Goal: Task Accomplishment & Management: Manage account settings

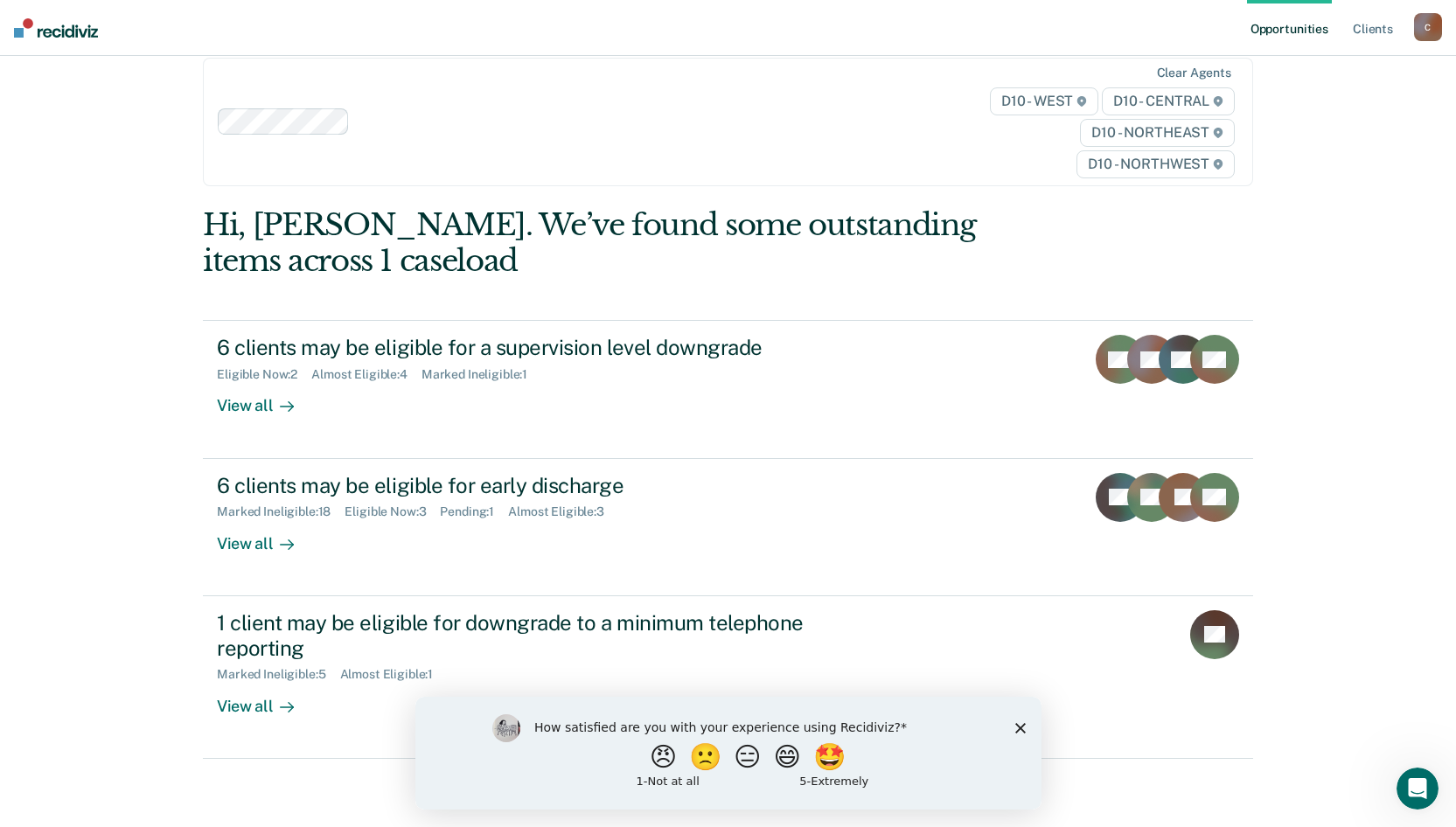
scroll to position [38, 0]
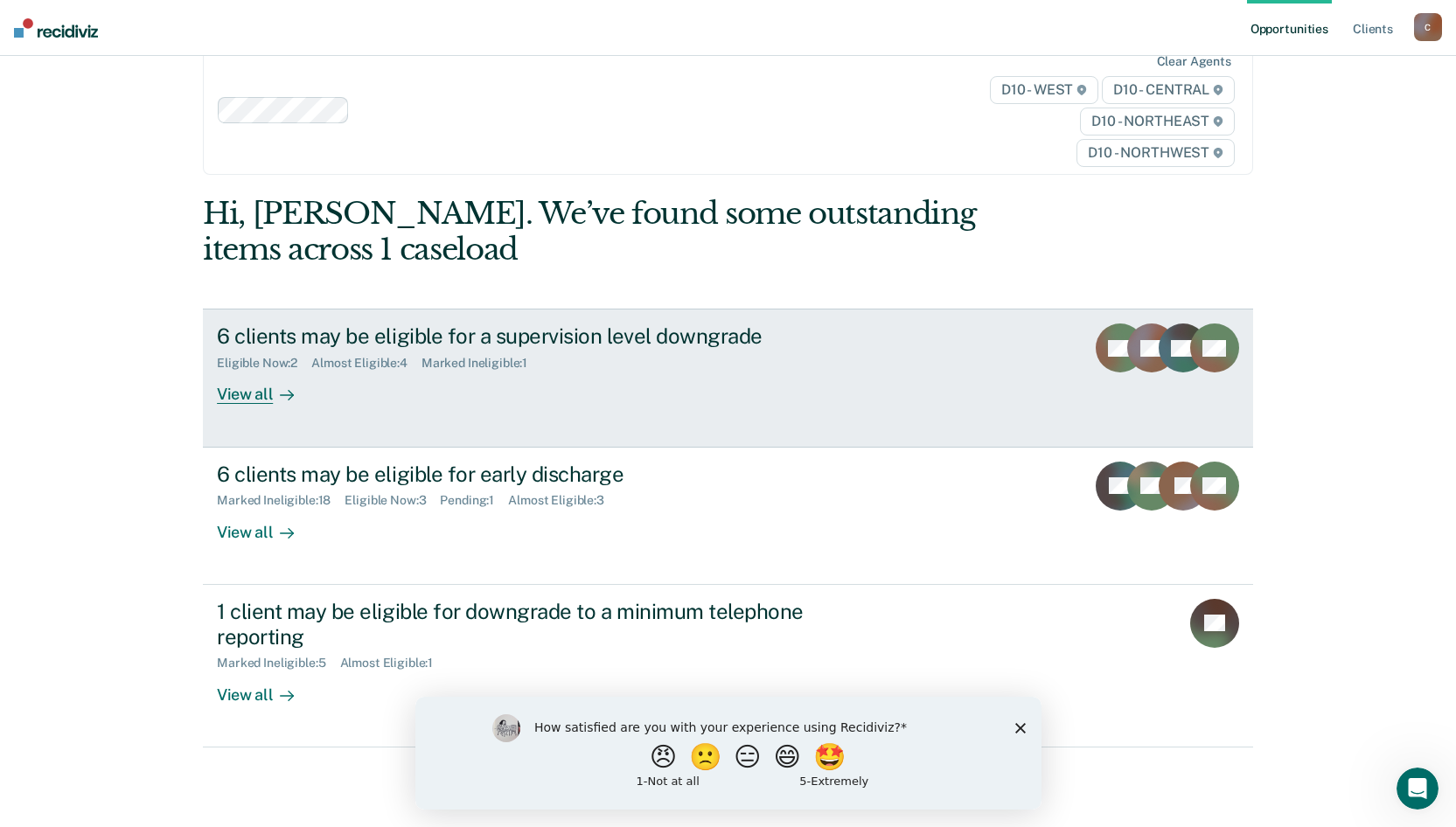
click at [245, 398] on div "View all" at bounding box center [266, 388] width 98 height 34
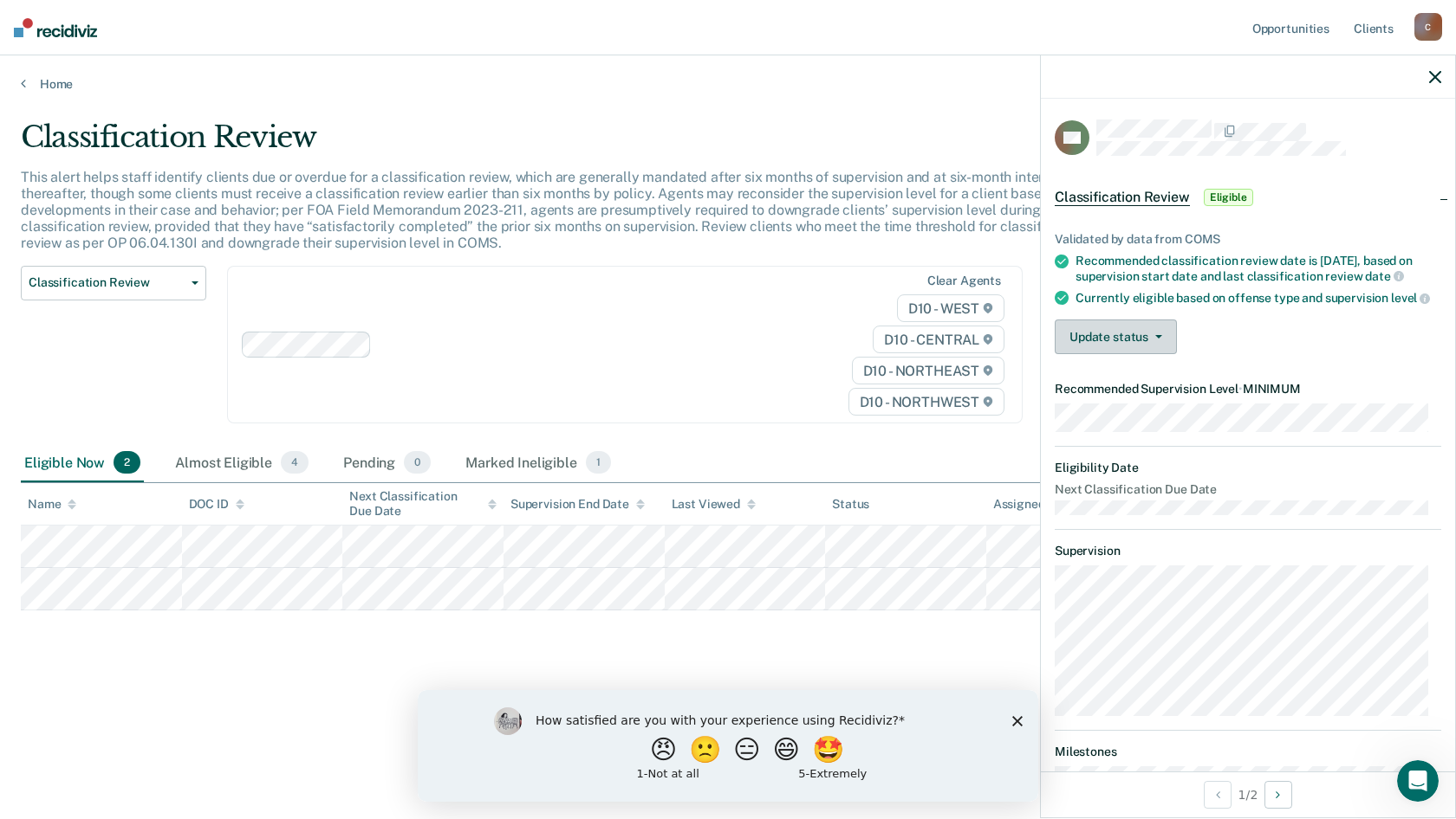
click at [1117, 354] on button "Update status" at bounding box center [1116, 337] width 123 height 35
click at [1115, 420] on button "Mark Ineligible" at bounding box center [1138, 406] width 167 height 28
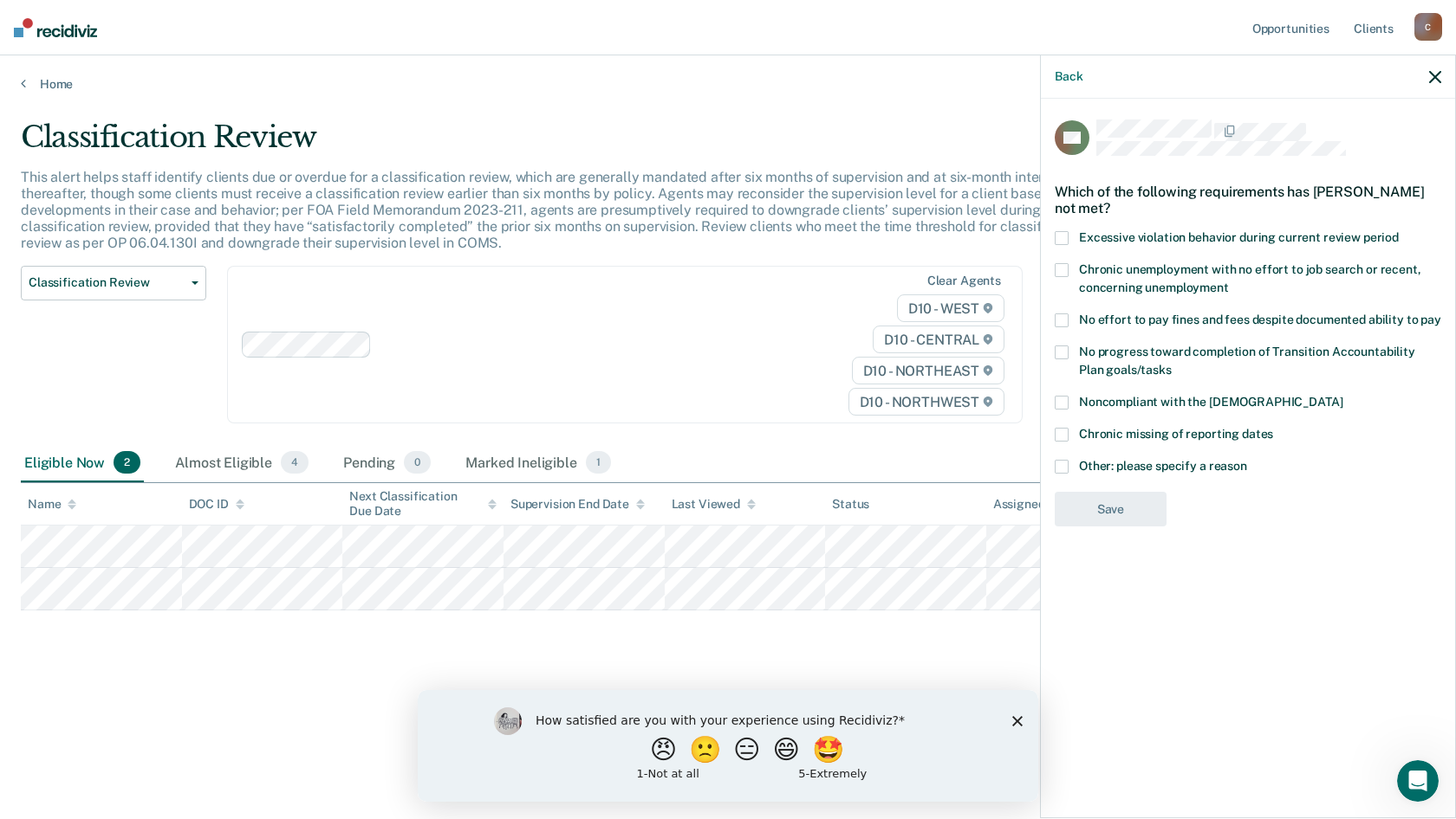
click at [1070, 461] on label "Other: please specify a reason" at bounding box center [1249, 469] width 387 height 18
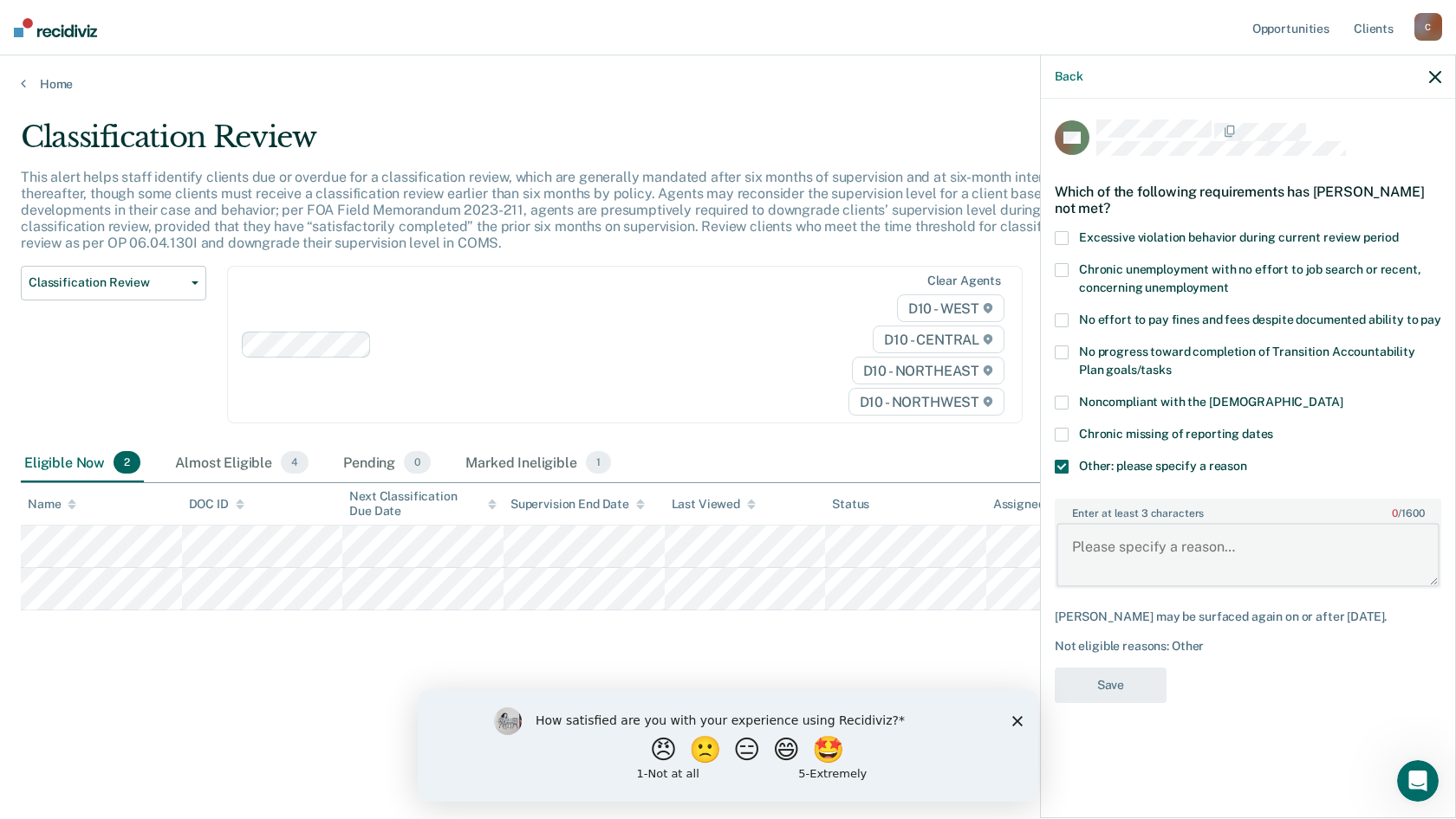
click at [1178, 564] on textarea "Enter at least 3 characters 0 / 1600" at bounding box center [1249, 555] width 383 height 64
type textarea "Monitoring compliance with testing prior to discharge."
click at [1113, 691] on button "Save" at bounding box center [1111, 685] width 112 height 36
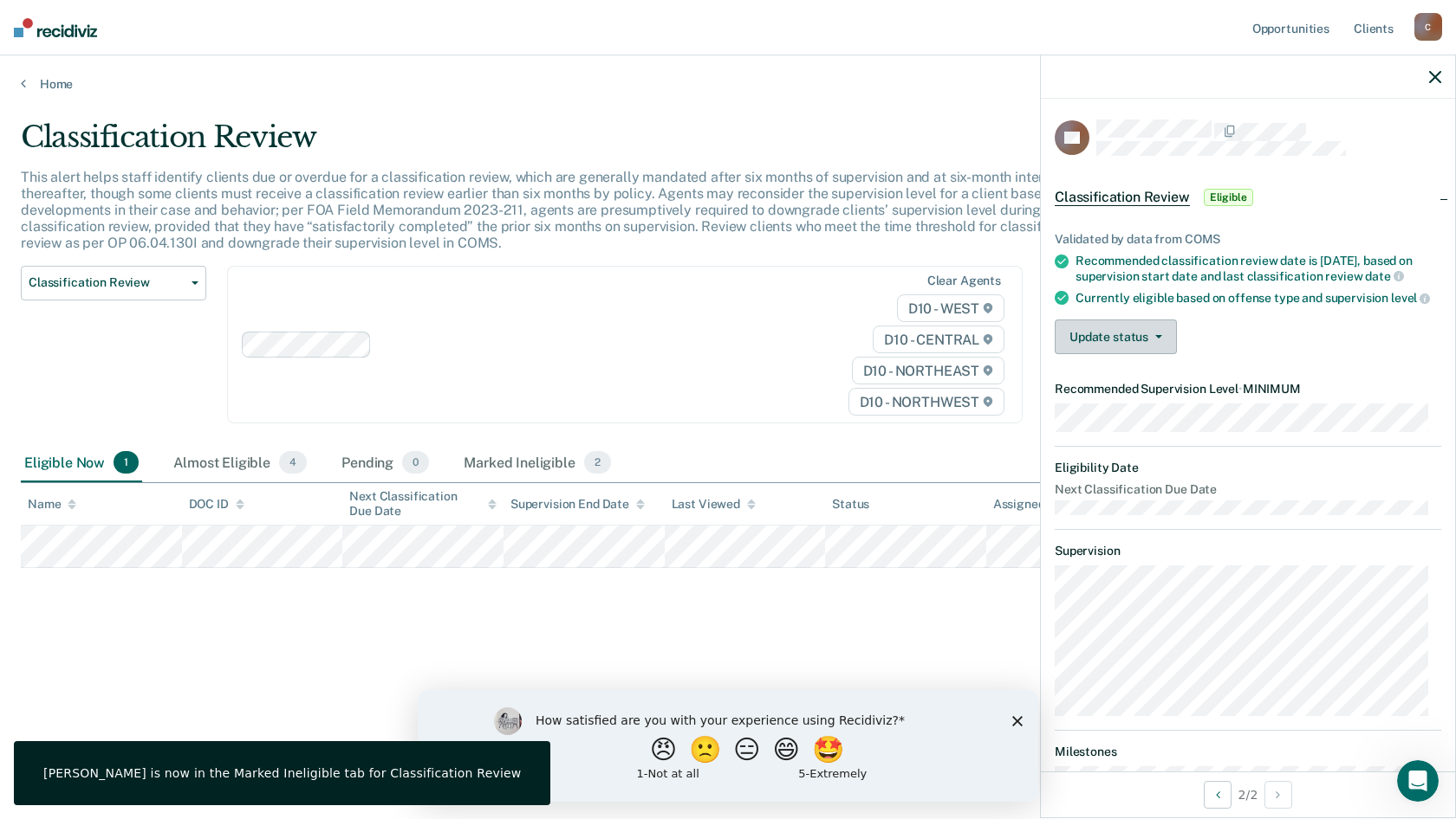
click at [1093, 354] on button "Update status" at bounding box center [1116, 337] width 123 height 35
click at [1097, 420] on button "Mark Ineligible" at bounding box center [1138, 406] width 167 height 28
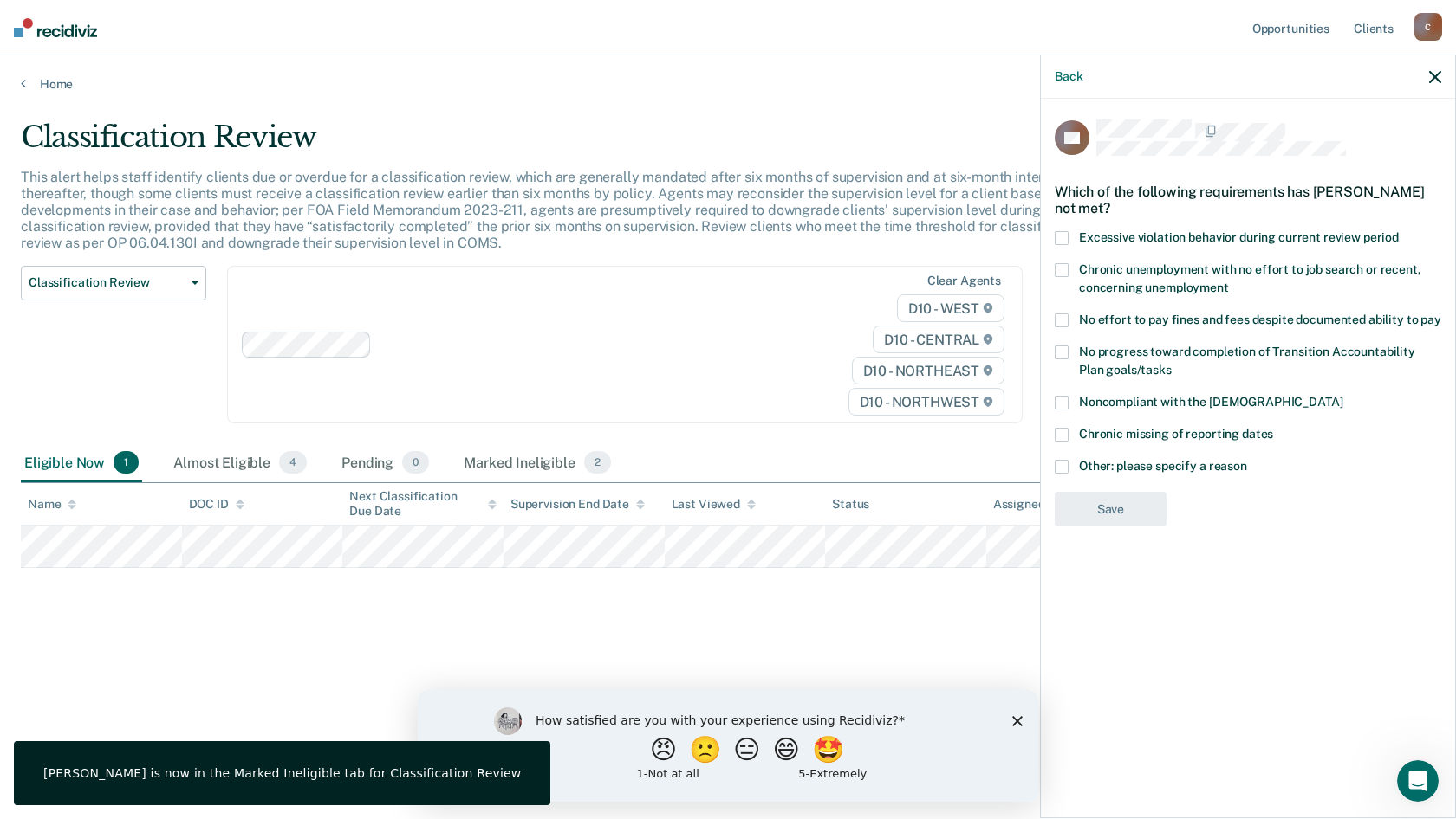
drag, startPoint x: 1045, startPoint y: 465, endPoint x: 1062, endPoint y: 467, distance: 17.1
click at [1045, 464] on div "AP Which of the following requirements has [PERSON_NAME] not met? Excessive vio…" at bounding box center [1248, 457] width 414 height 717
click at [1063, 463] on span at bounding box center [1062, 467] width 14 height 14
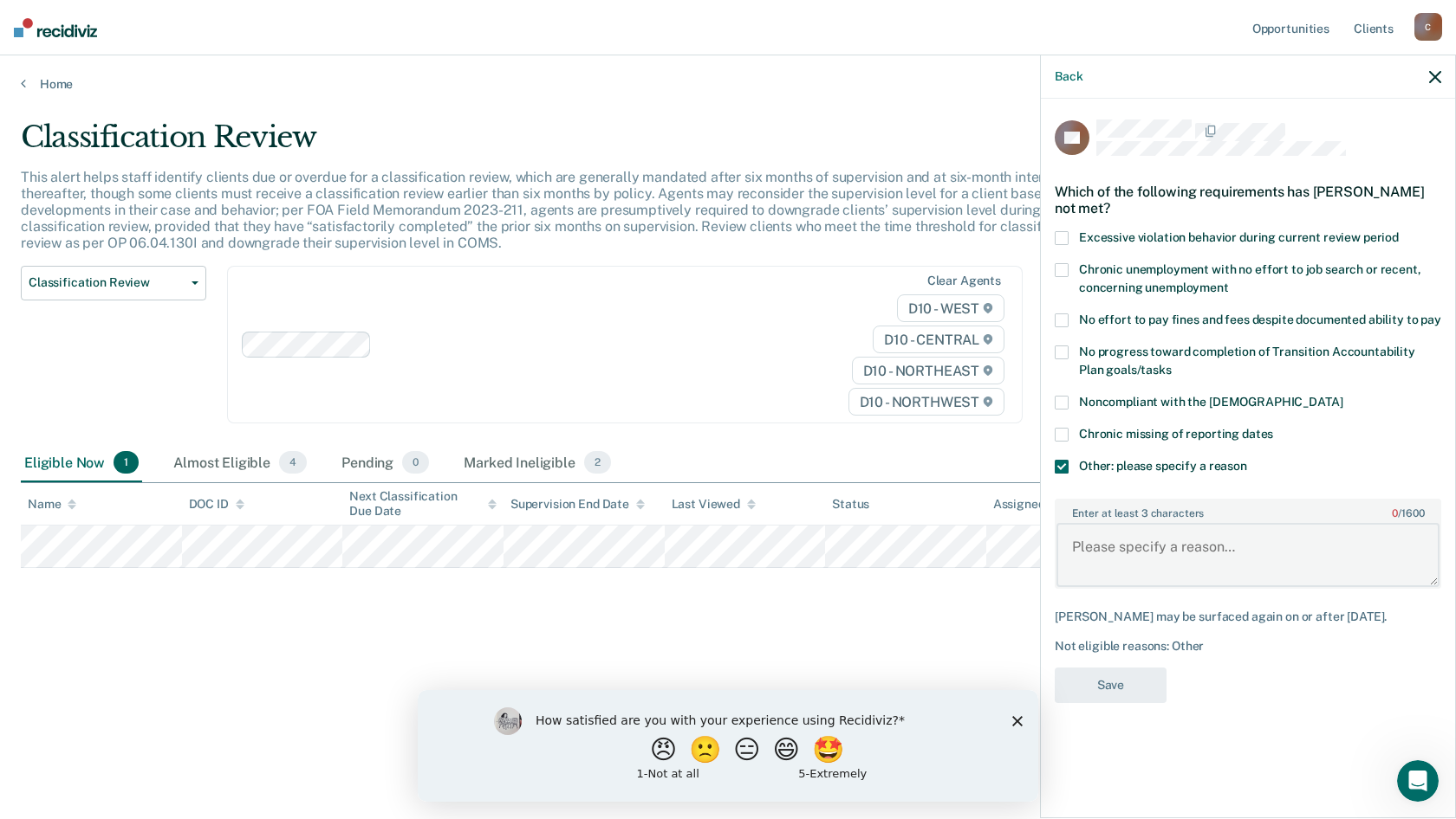
click at [1118, 584] on textarea "Enter at least 3 characters 0 / 1600" at bounding box center [1249, 555] width 383 height 64
type textarea "Non-compliance with reporting as instructed and testing."
click at [1140, 690] on button "Save" at bounding box center [1111, 685] width 112 height 36
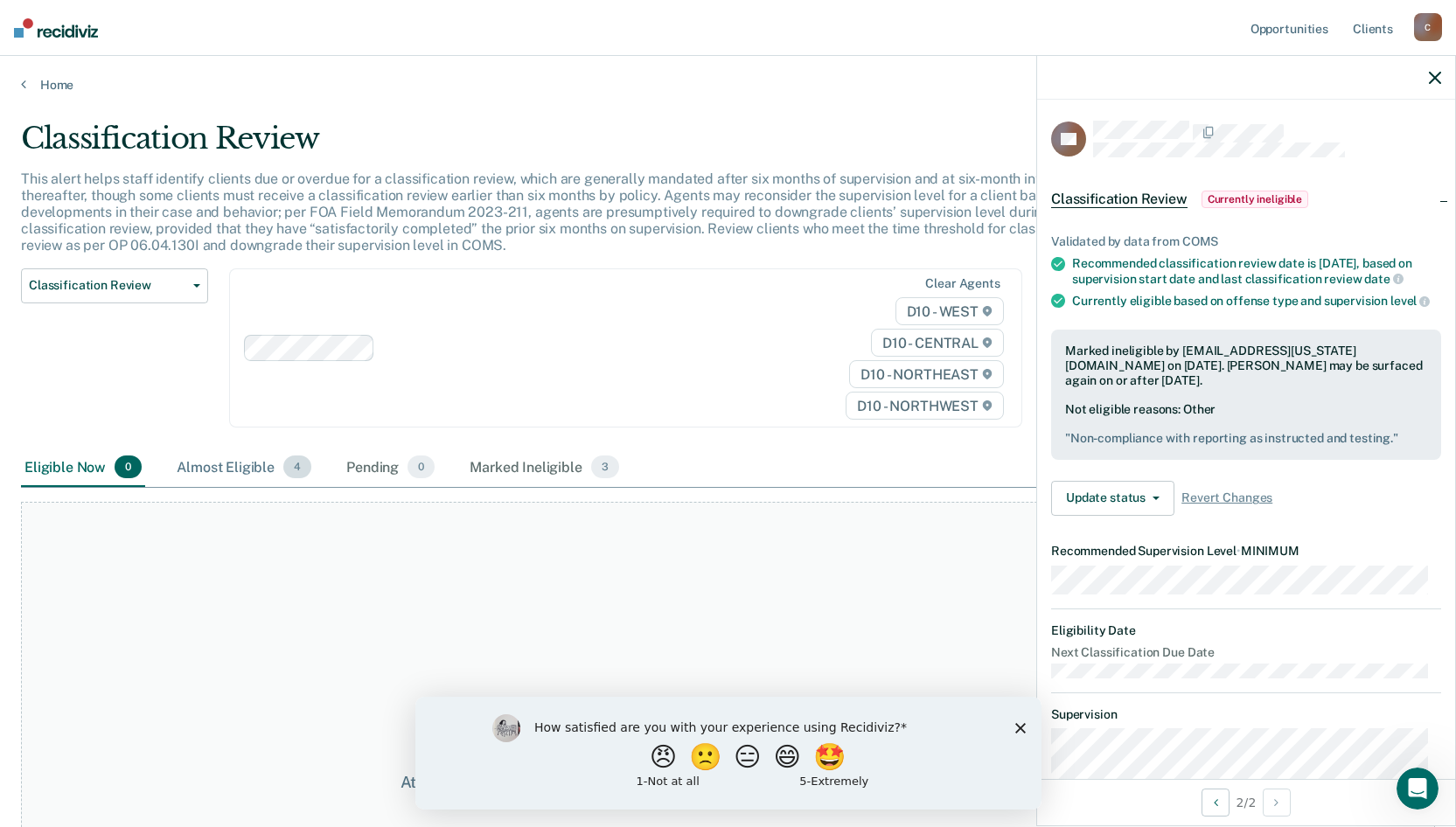
click at [265, 473] on div "Almost Eligible 4" at bounding box center [244, 468] width 141 height 39
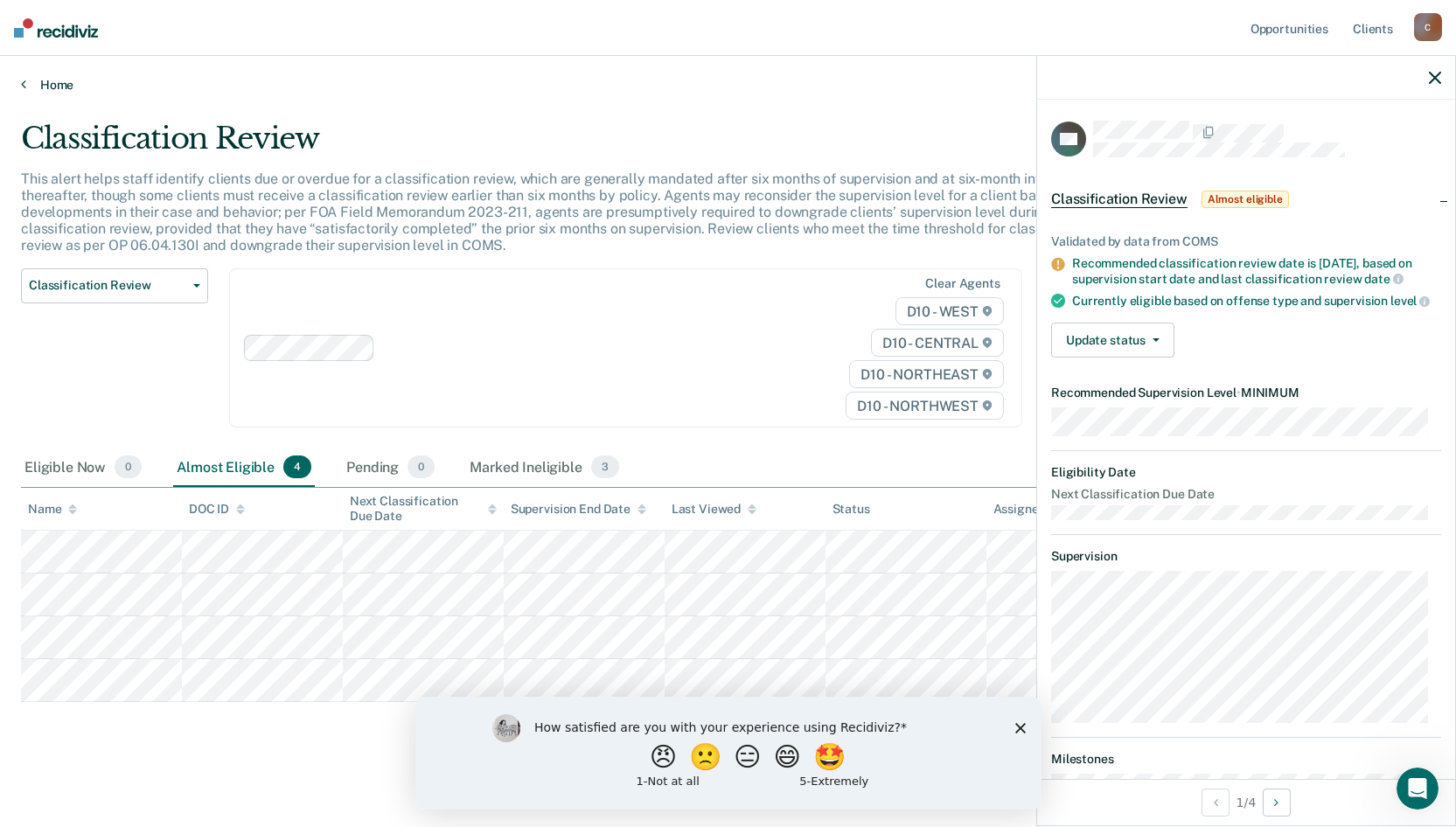
click at [27, 81] on link "Home" at bounding box center [728, 85] width 1414 height 16
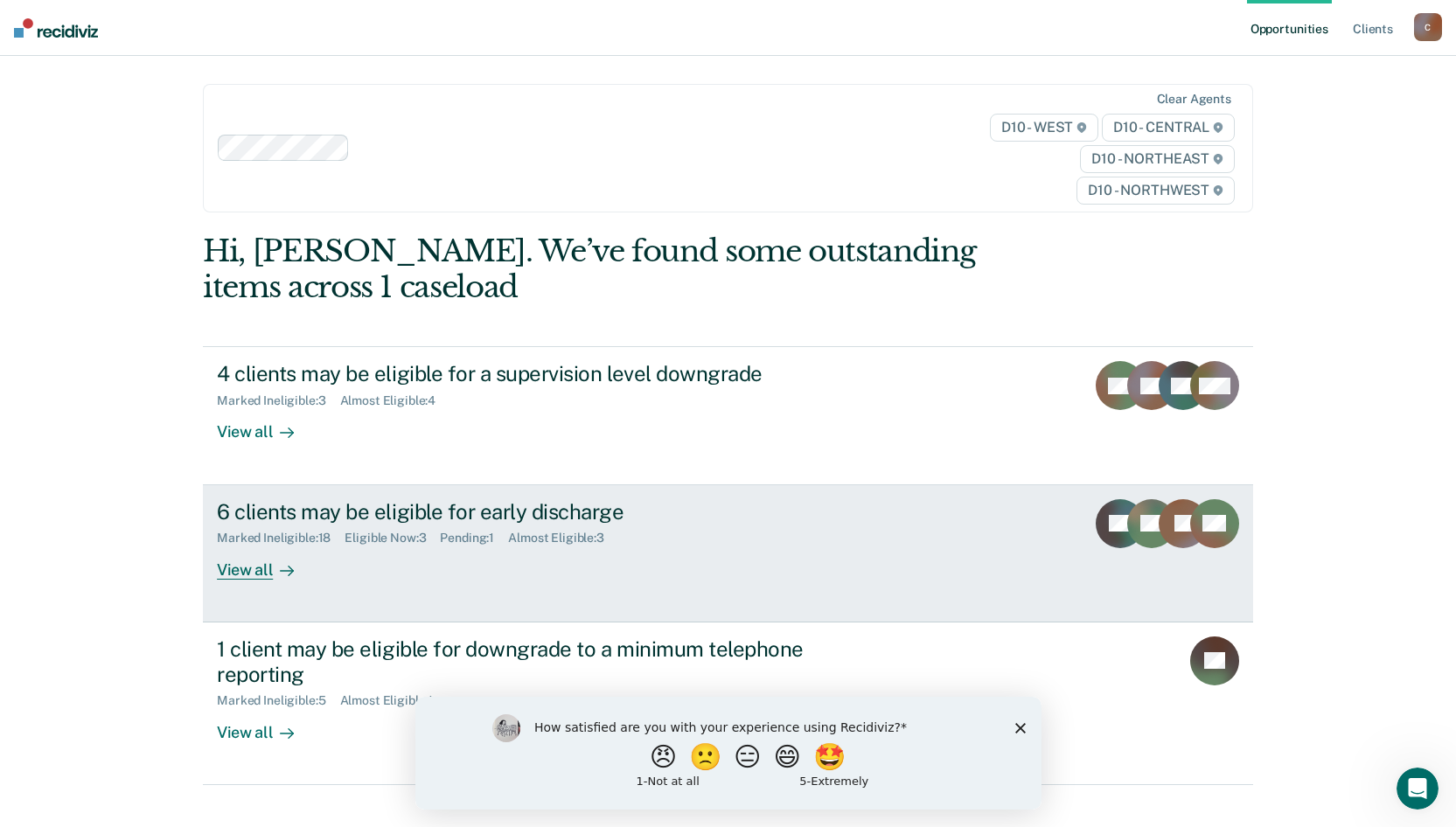
click at [281, 553] on div "View all" at bounding box center [266, 563] width 98 height 34
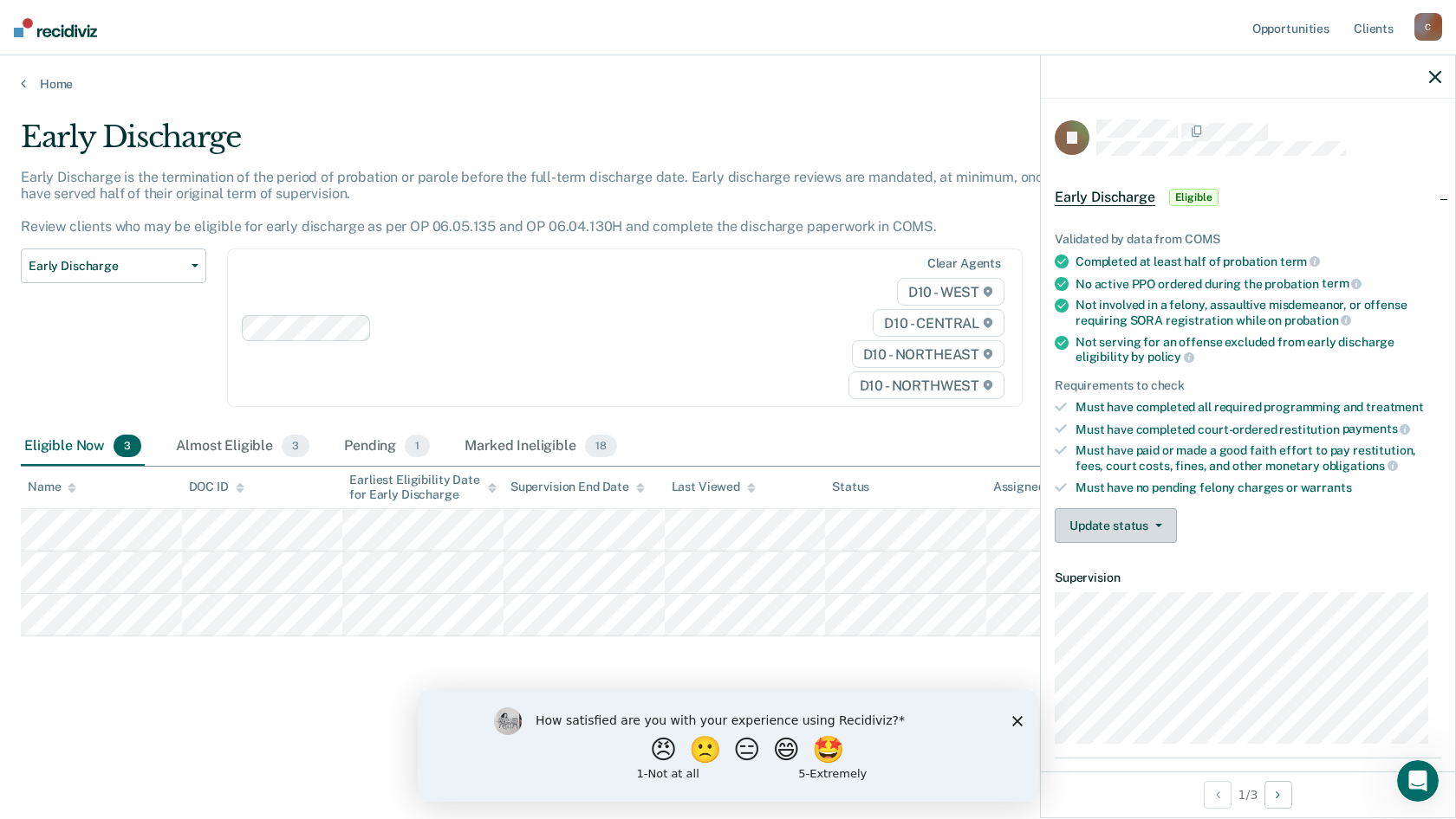
click at [1117, 536] on button "Update status" at bounding box center [1116, 526] width 123 height 35
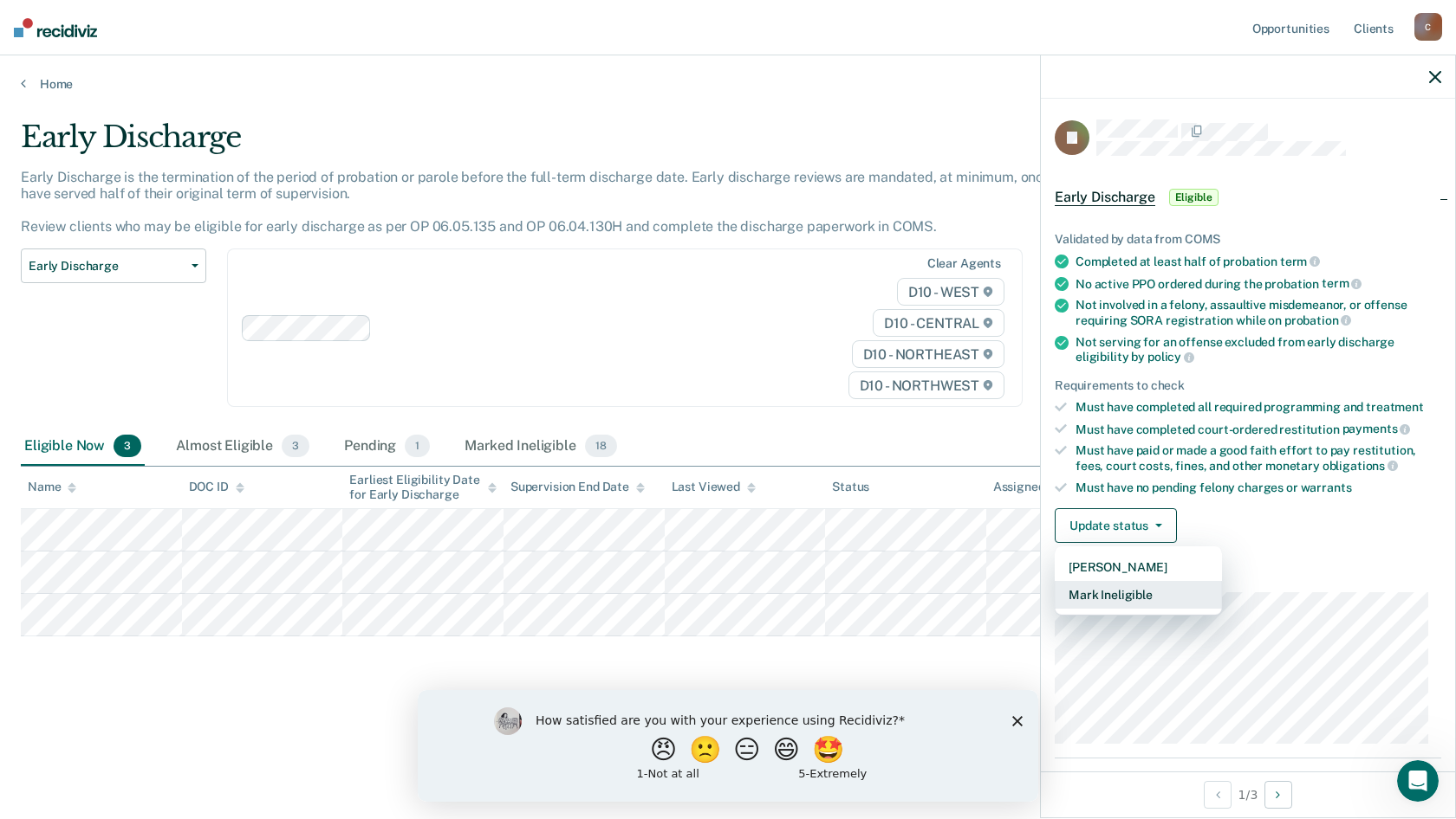
click at [1117, 592] on button "Mark Ineligible" at bounding box center [1138, 595] width 167 height 28
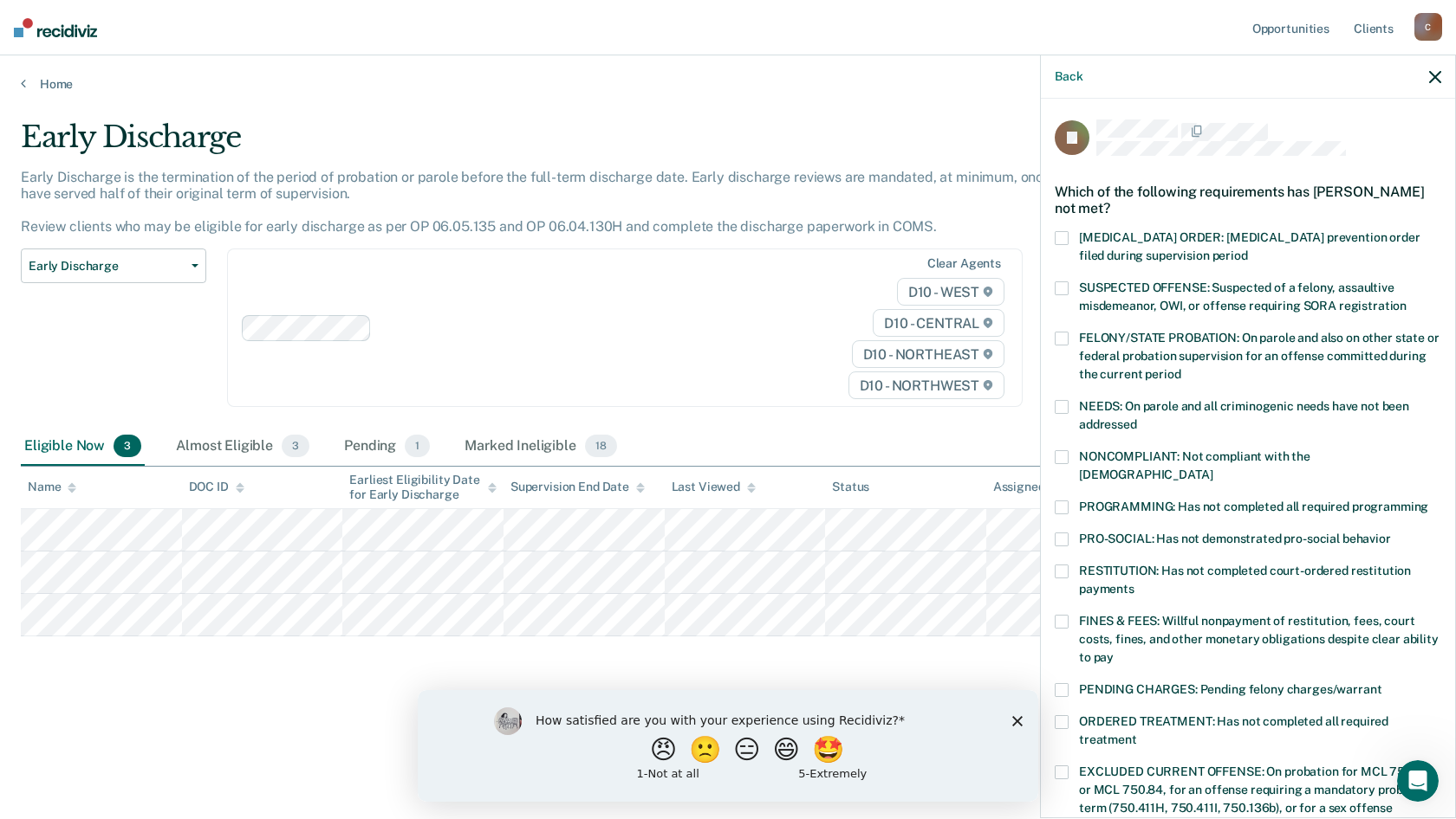
click at [1056, 500] on span at bounding box center [1062, 508] width 14 height 14
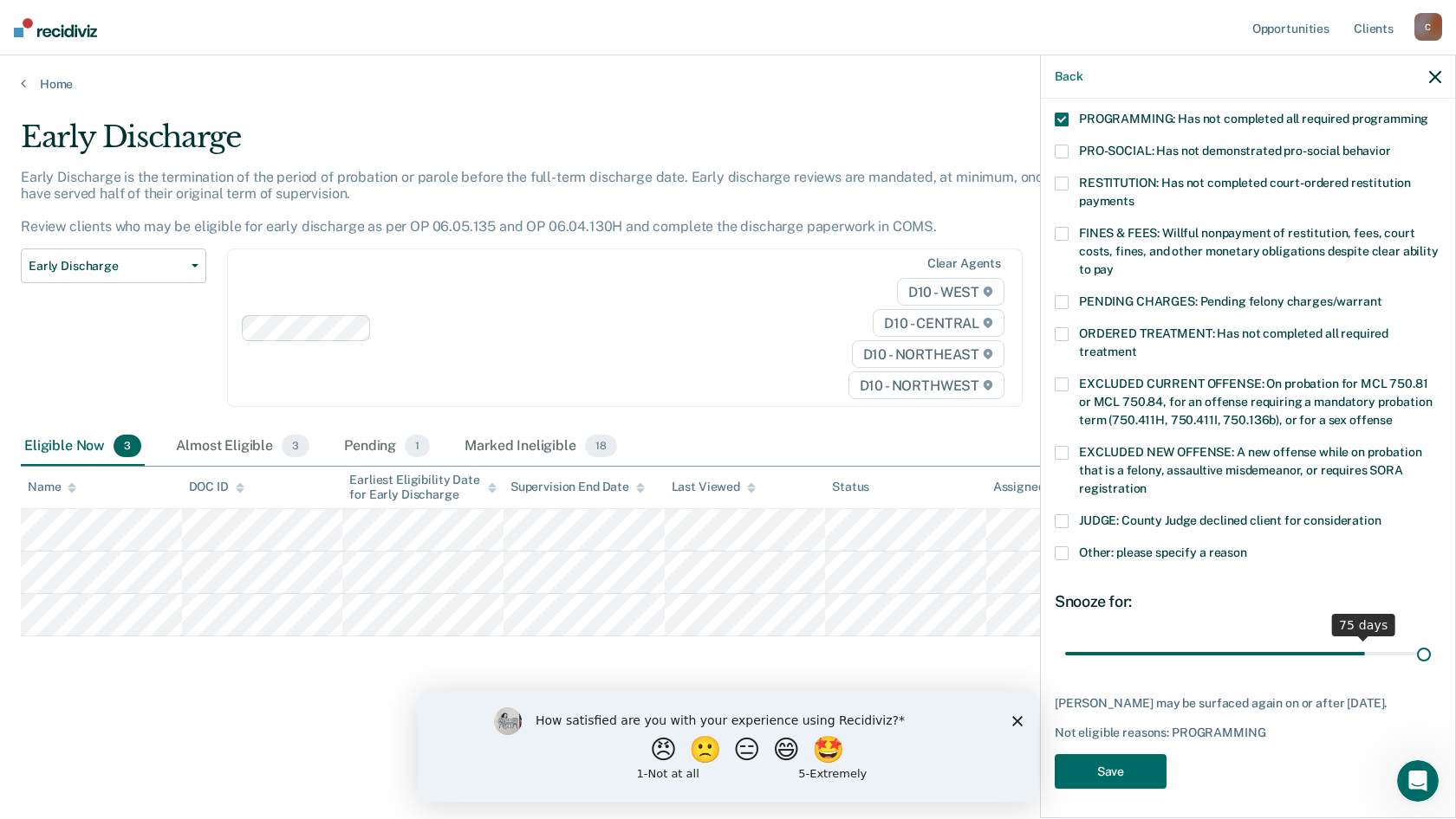
scroll to position [374, 0]
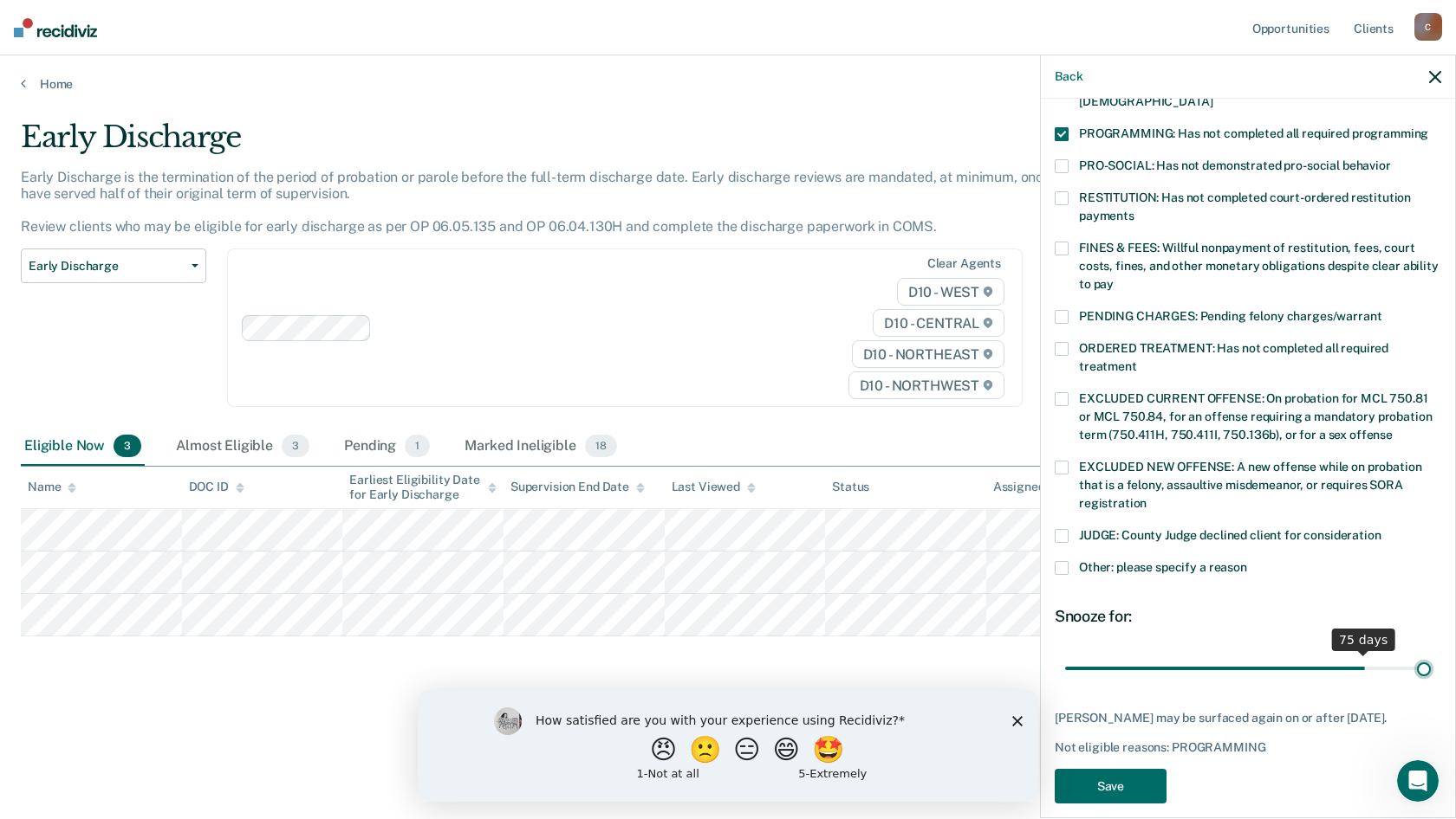
drag, startPoint x: 1182, startPoint y: 633, endPoint x: 1455, endPoint y: 646, distance: 273.3
type input "90"
click at [1431, 653] on input "range" at bounding box center [1249, 668] width 366 height 31
click at [1141, 769] on button "Save" at bounding box center [1111, 787] width 112 height 36
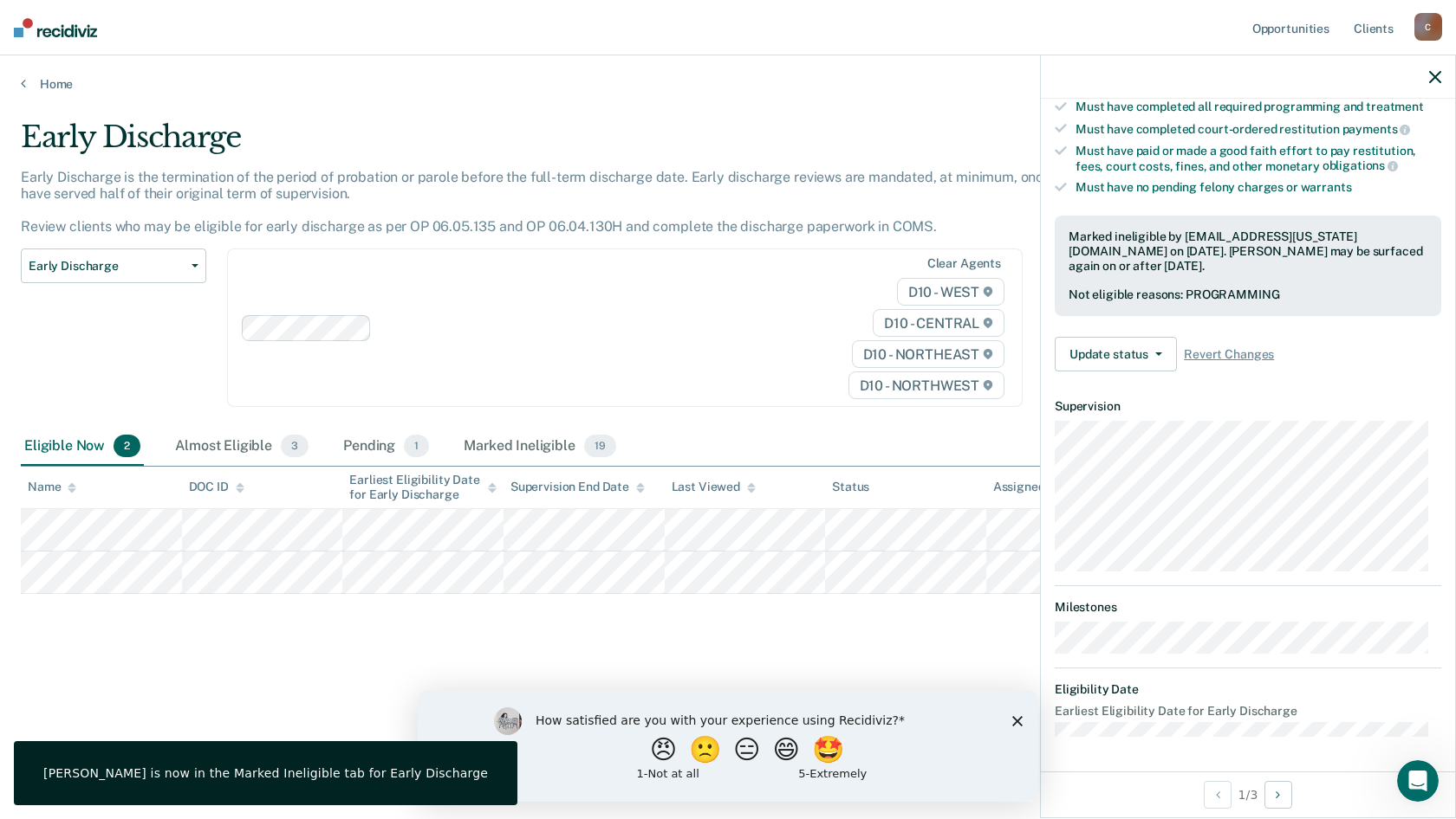
scroll to position [170, 0]
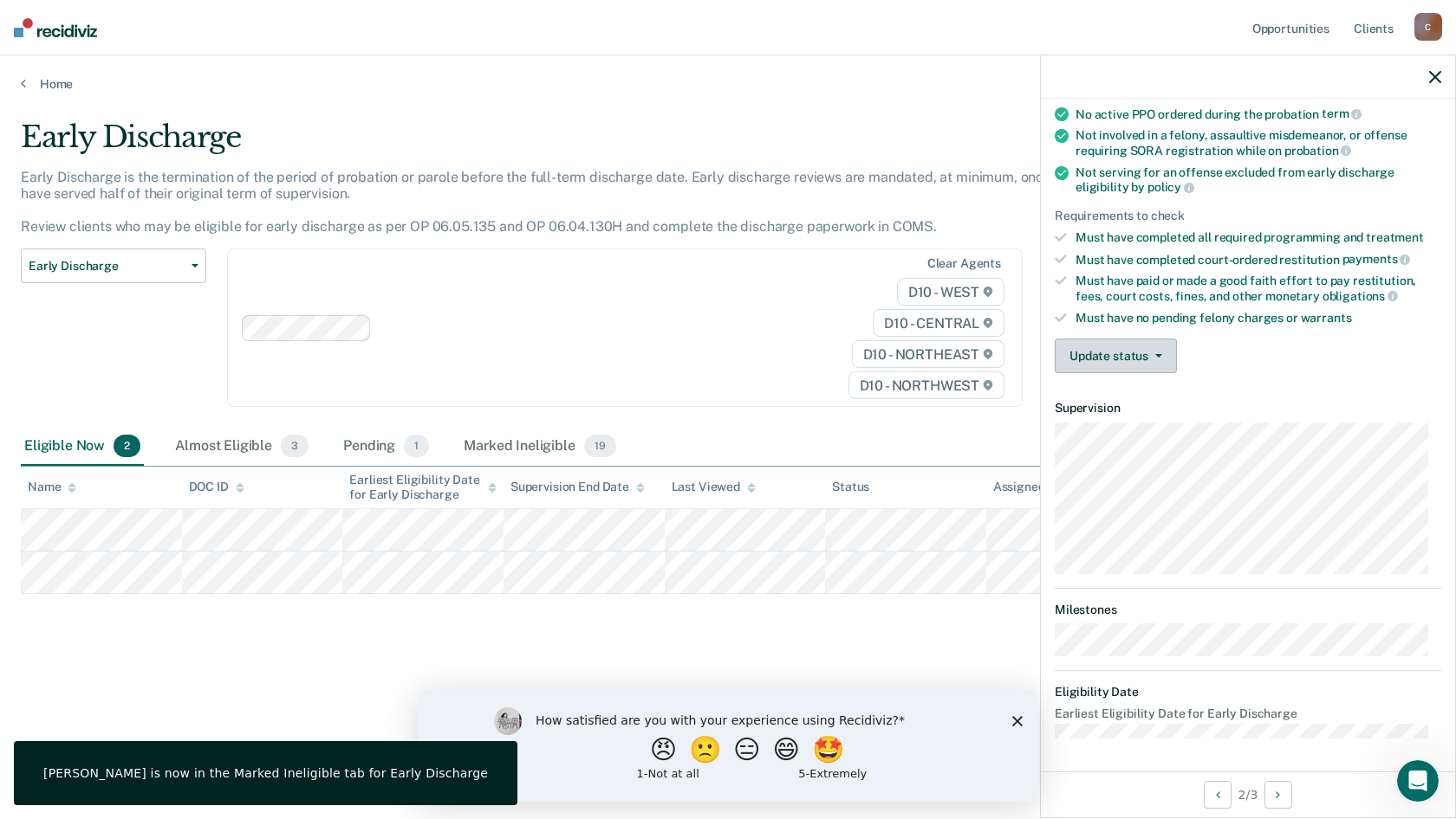
click at [1121, 358] on button "Update status" at bounding box center [1116, 356] width 123 height 35
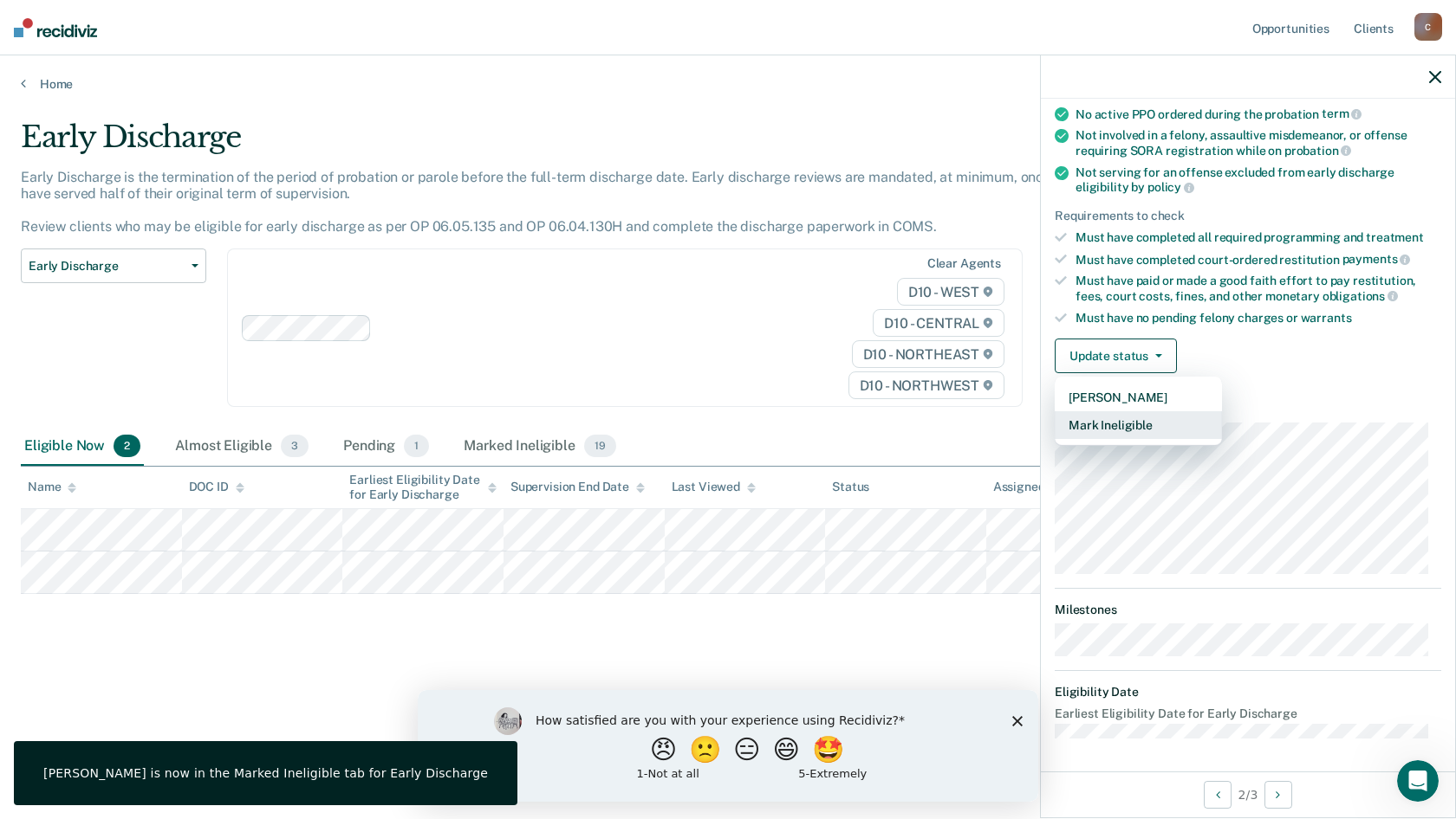
click at [1129, 418] on button "Mark Ineligible" at bounding box center [1138, 425] width 167 height 28
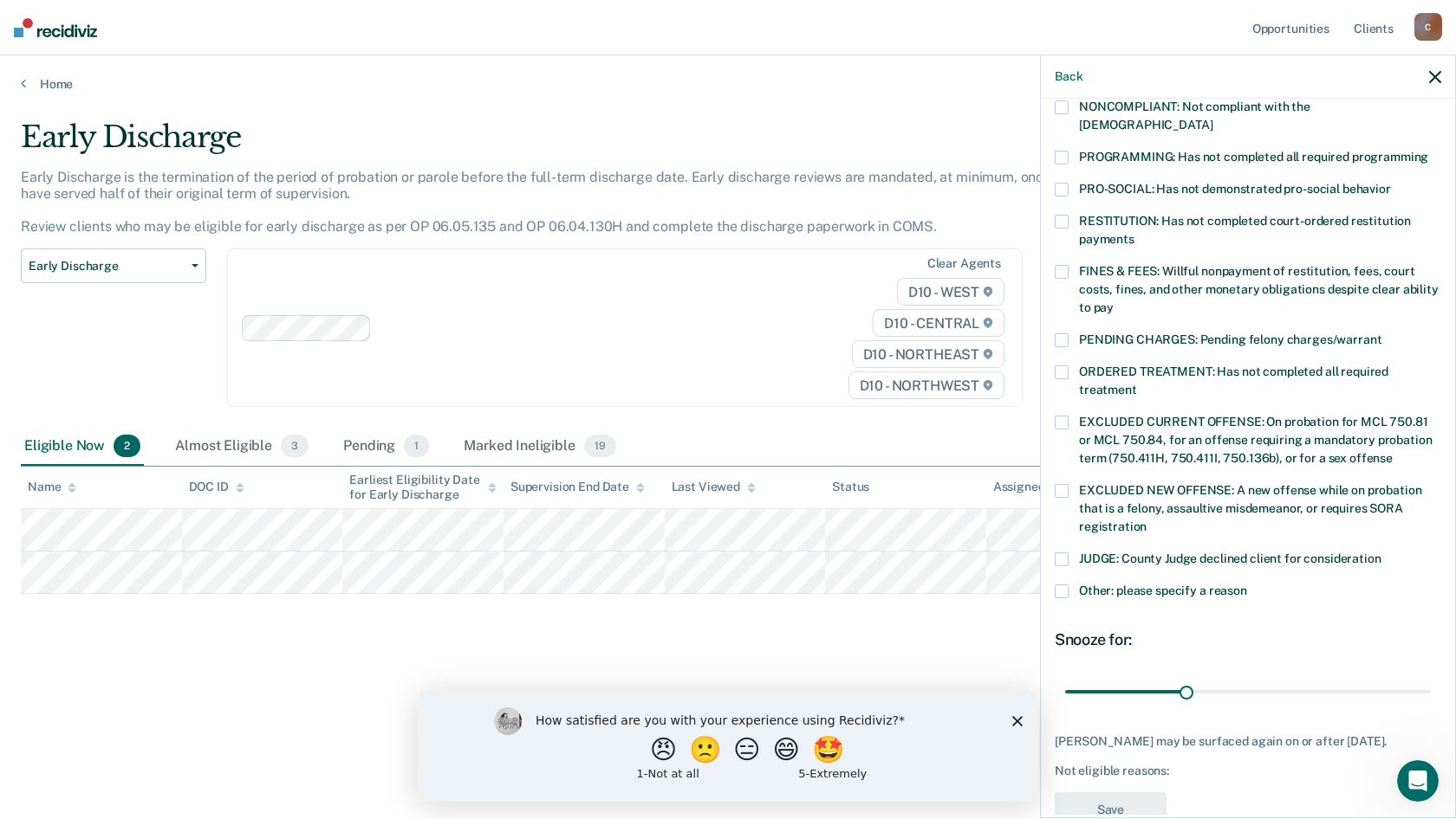
scroll to position [388, 0]
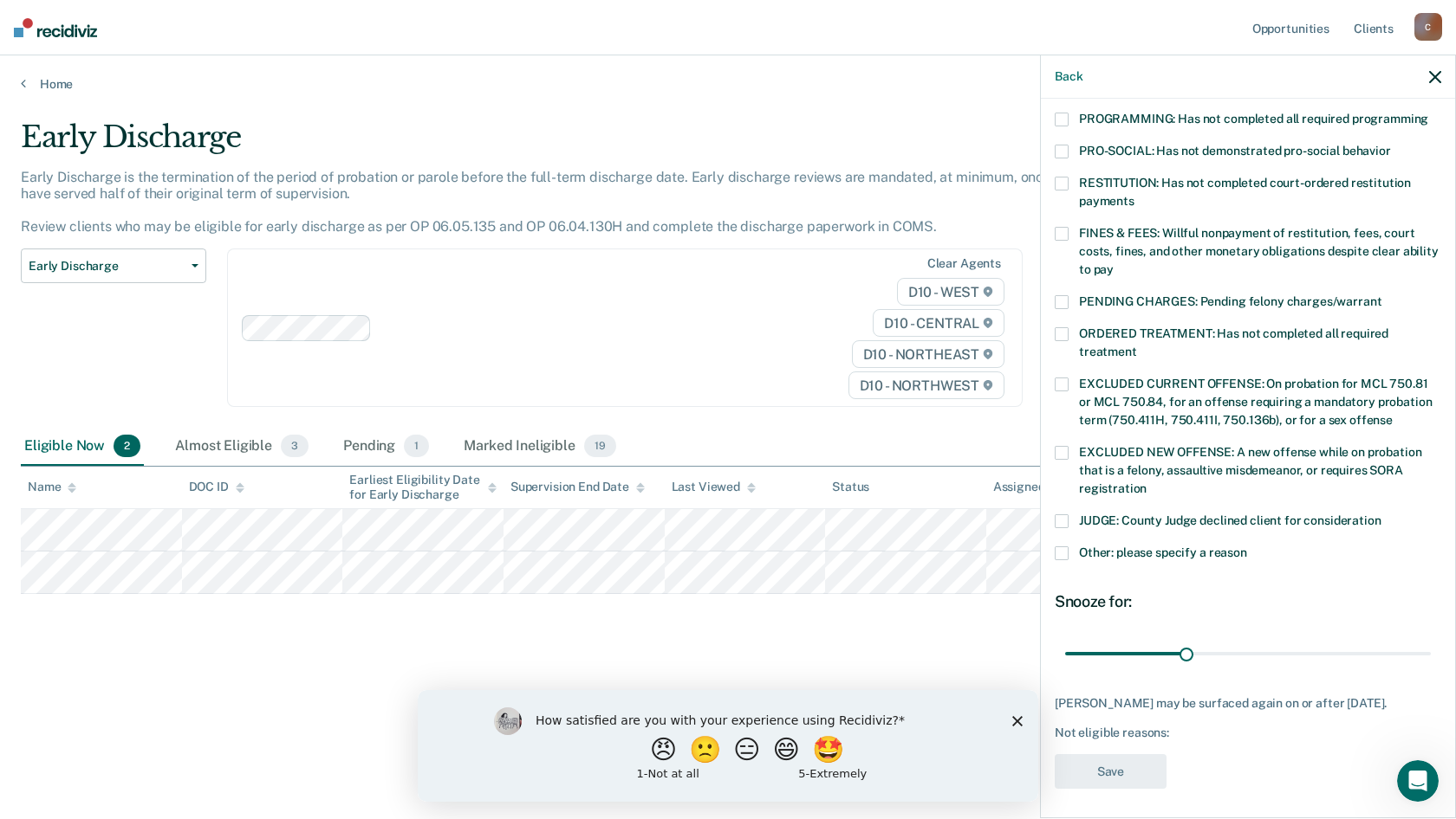
click at [1061, 547] on span at bounding box center [1062, 554] width 14 height 14
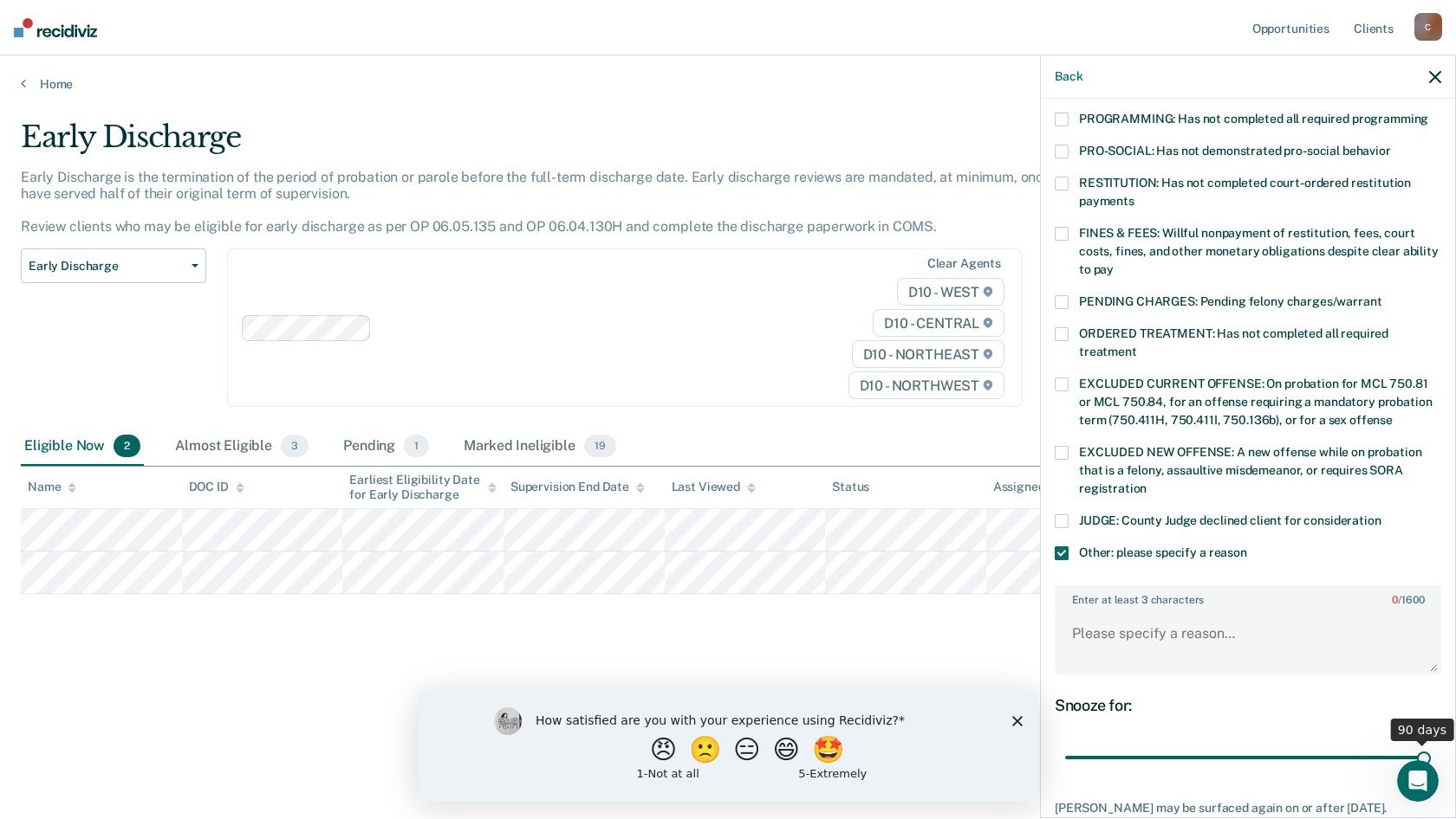
drag, startPoint x: 1183, startPoint y: 742, endPoint x: 1454, endPoint y: 760, distance: 271.6
type input "90"
click at [1431, 760] on input "range" at bounding box center [1249, 758] width 366 height 31
click at [1186, 610] on textarea "Enter at least 3 characters 0 / 1600" at bounding box center [1249, 641] width 383 height 64
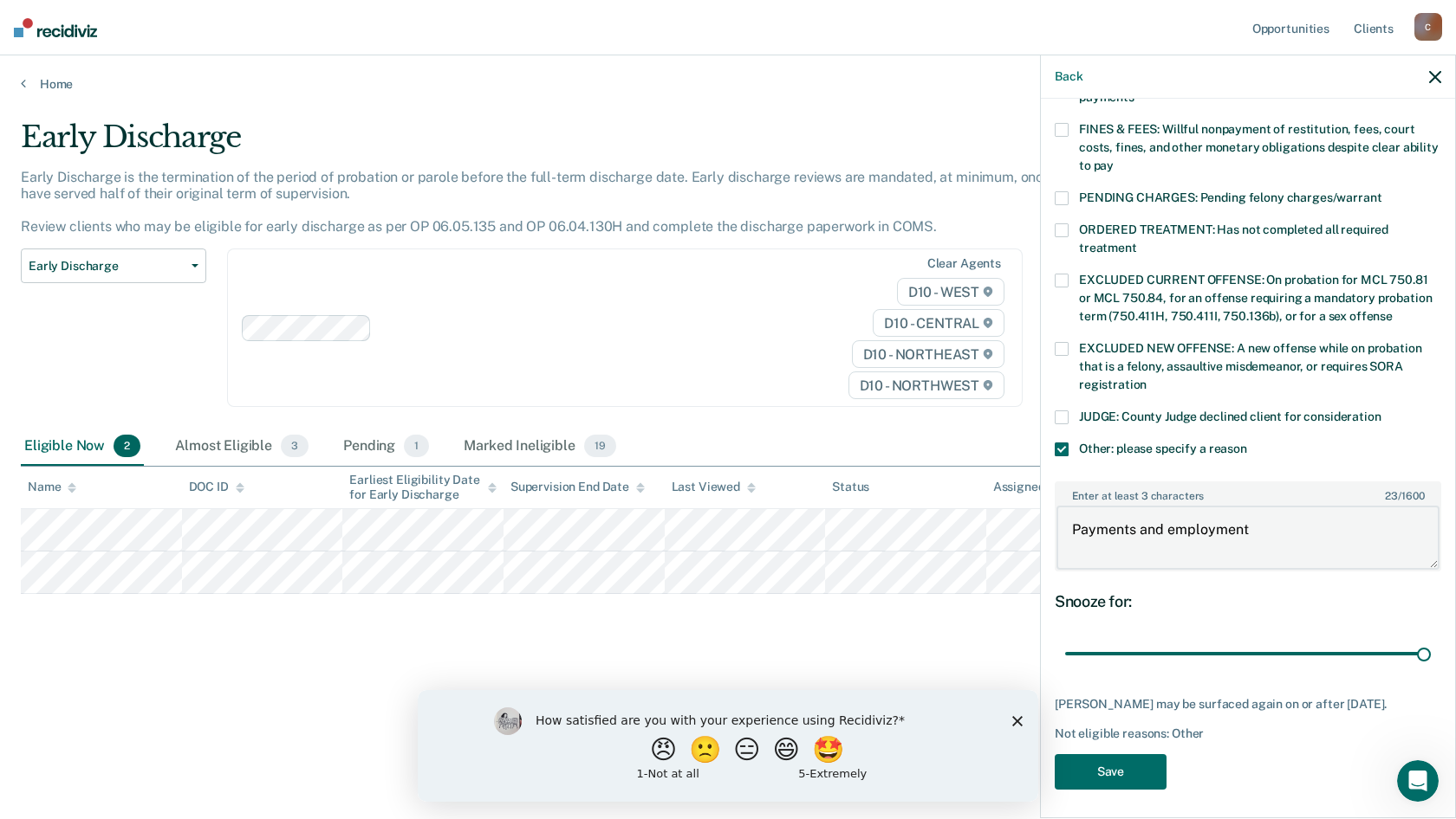
scroll to position [493, 0]
type textarea "Payments and employment"
click at [1129, 742] on div "DM Which of the following requirements has [PERSON_NAME] not met? [MEDICAL_DATA…" at bounding box center [1249, 213] width 387 height 1172
click at [1124, 757] on button "Save" at bounding box center [1111, 771] width 112 height 36
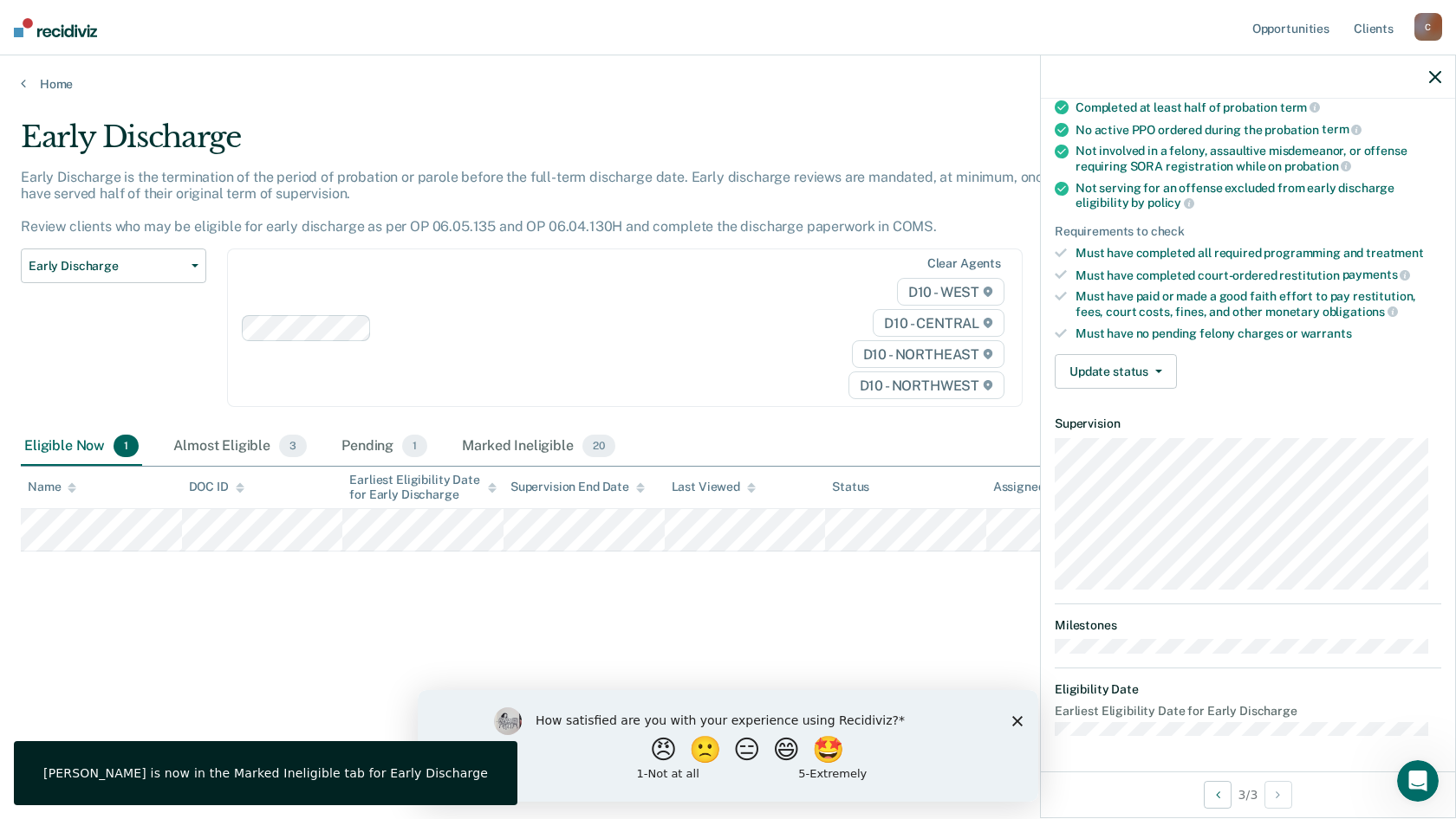
scroll to position [151, 0]
click at [1143, 367] on button "Update status" at bounding box center [1116, 374] width 123 height 35
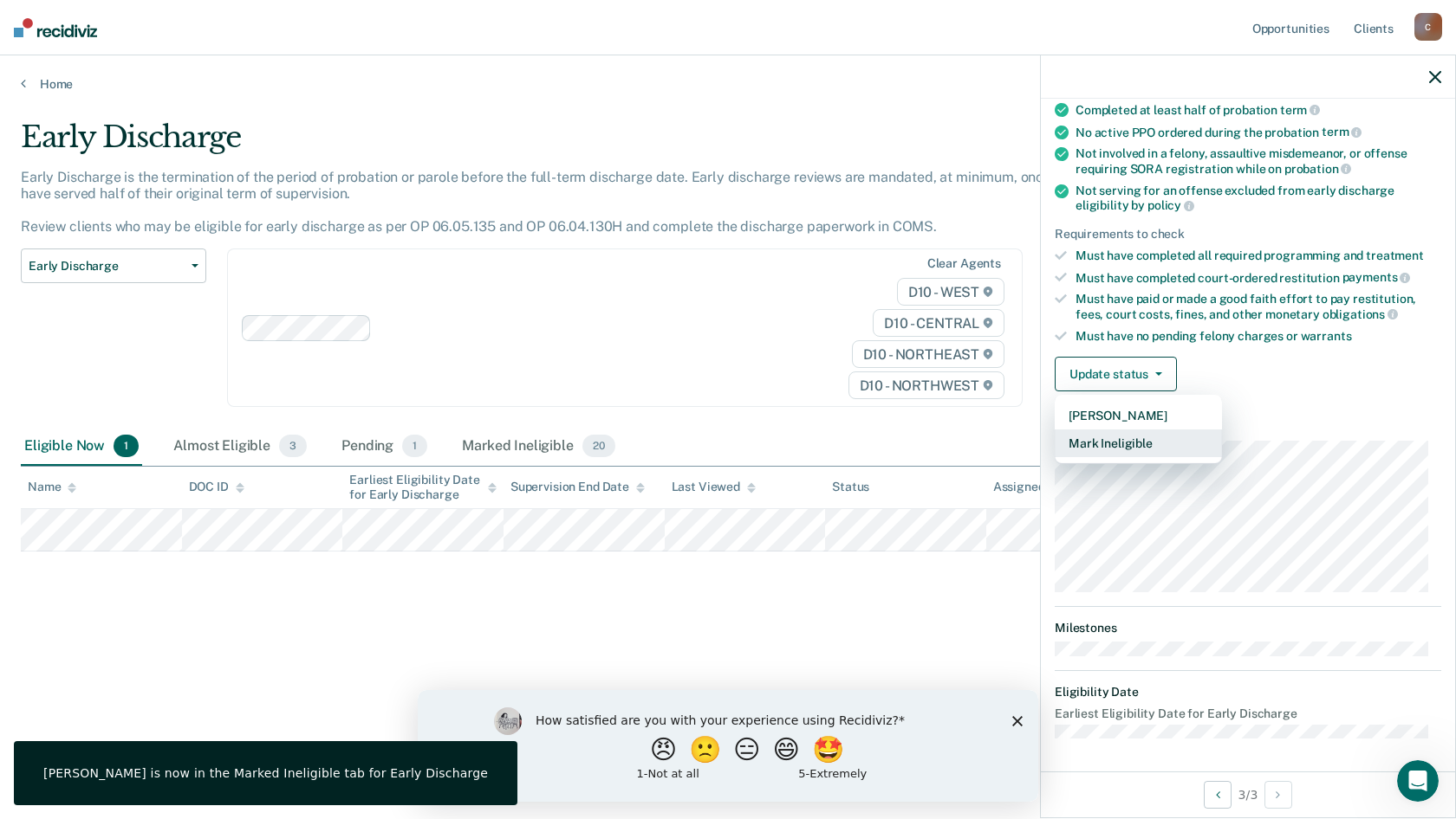
click at [1150, 442] on button "Mark Ineligible" at bounding box center [1138, 444] width 167 height 28
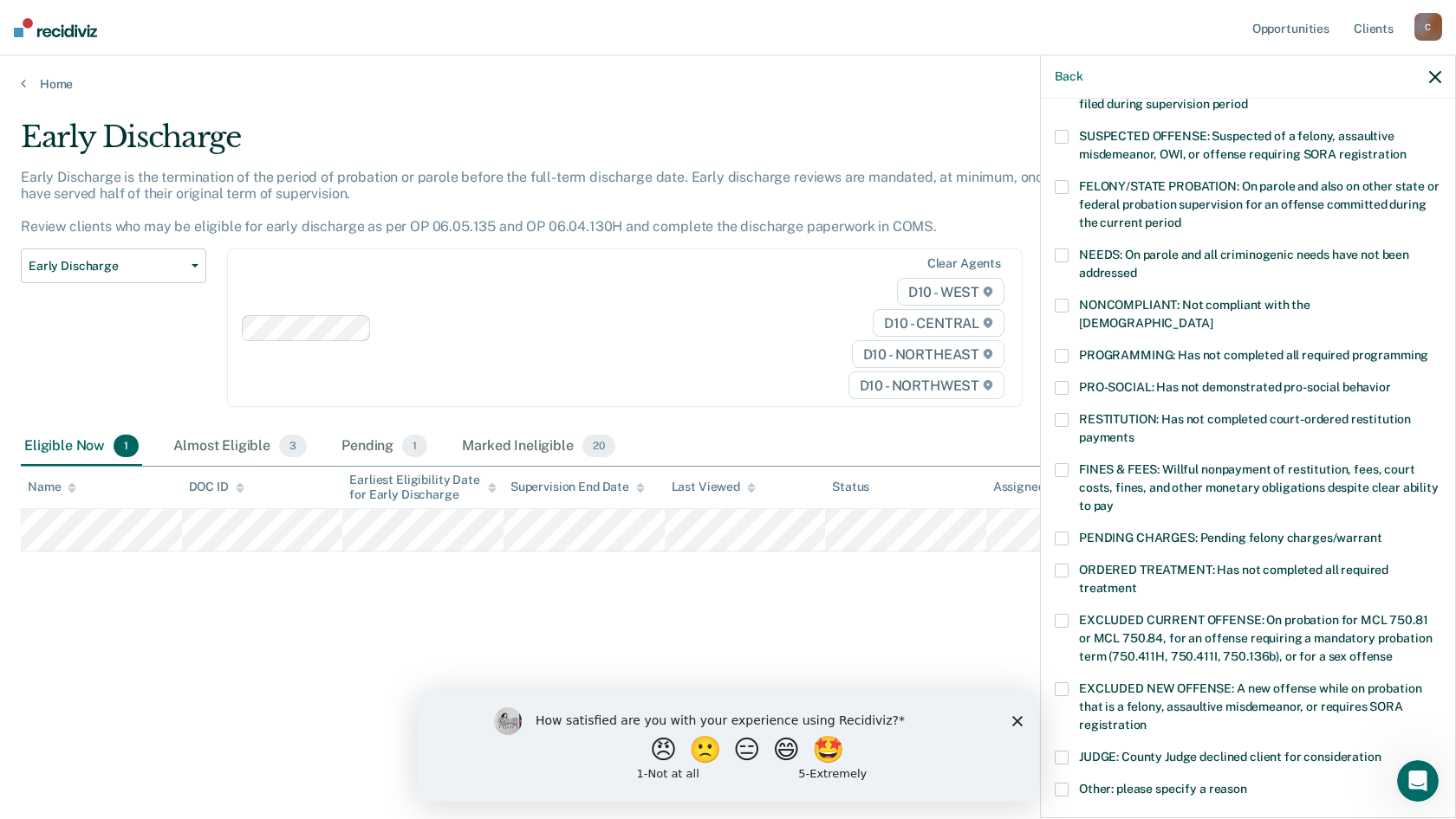
scroll to position [238, 0]
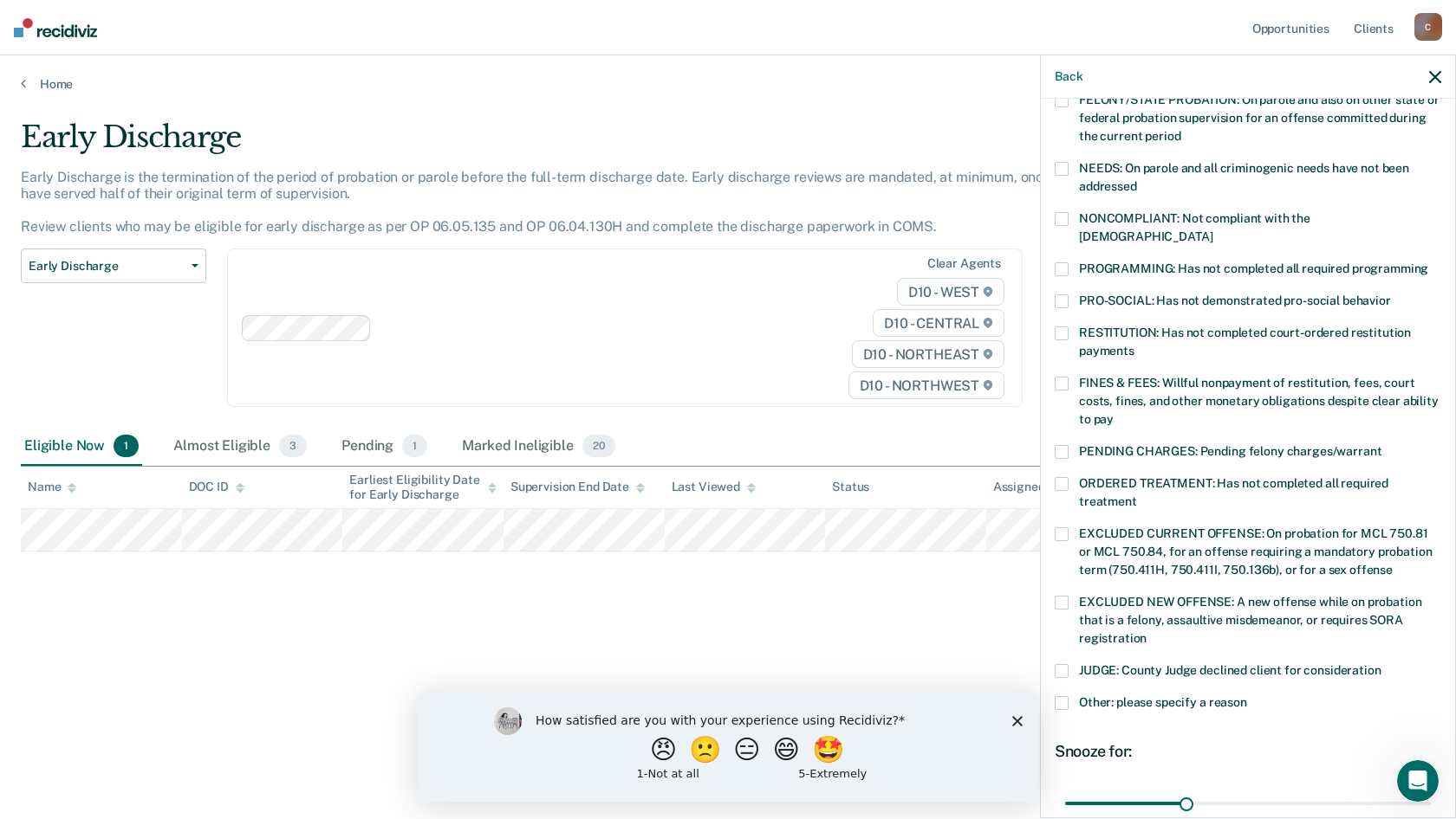
click at [1053, 214] on div "AP Which of the following requirements has [PERSON_NAME] not met? [MEDICAL_DATA…" at bounding box center [1248, 457] width 414 height 717
click at [1059, 214] on span at bounding box center [1062, 220] width 14 height 14
drag, startPoint x: 1183, startPoint y: 787, endPoint x: 1455, endPoint y: 803, distance: 272.5
type input "90"
click at [1431, 803] on input "range" at bounding box center [1249, 803] width 366 height 31
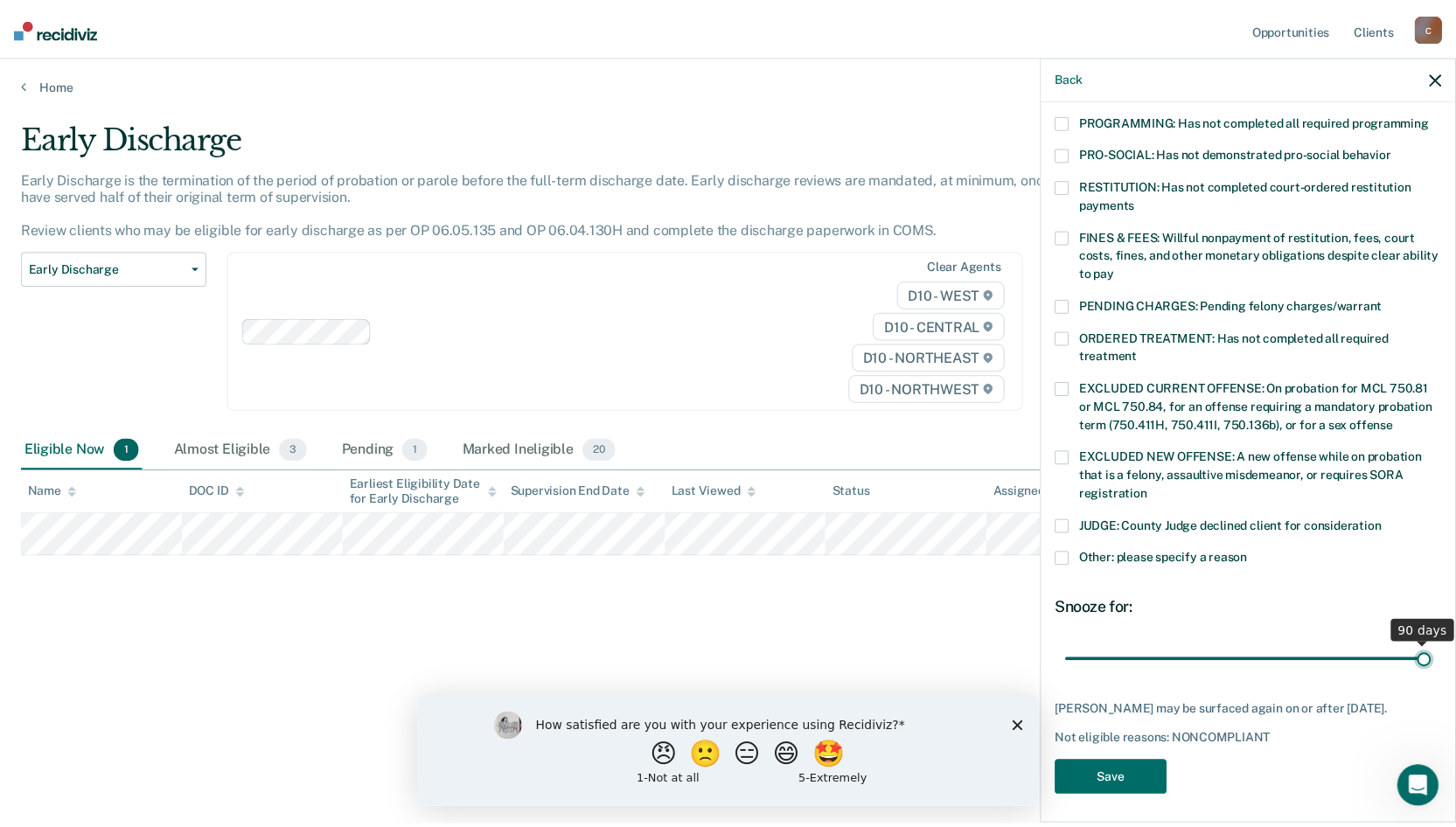
scroll to position [391, 0]
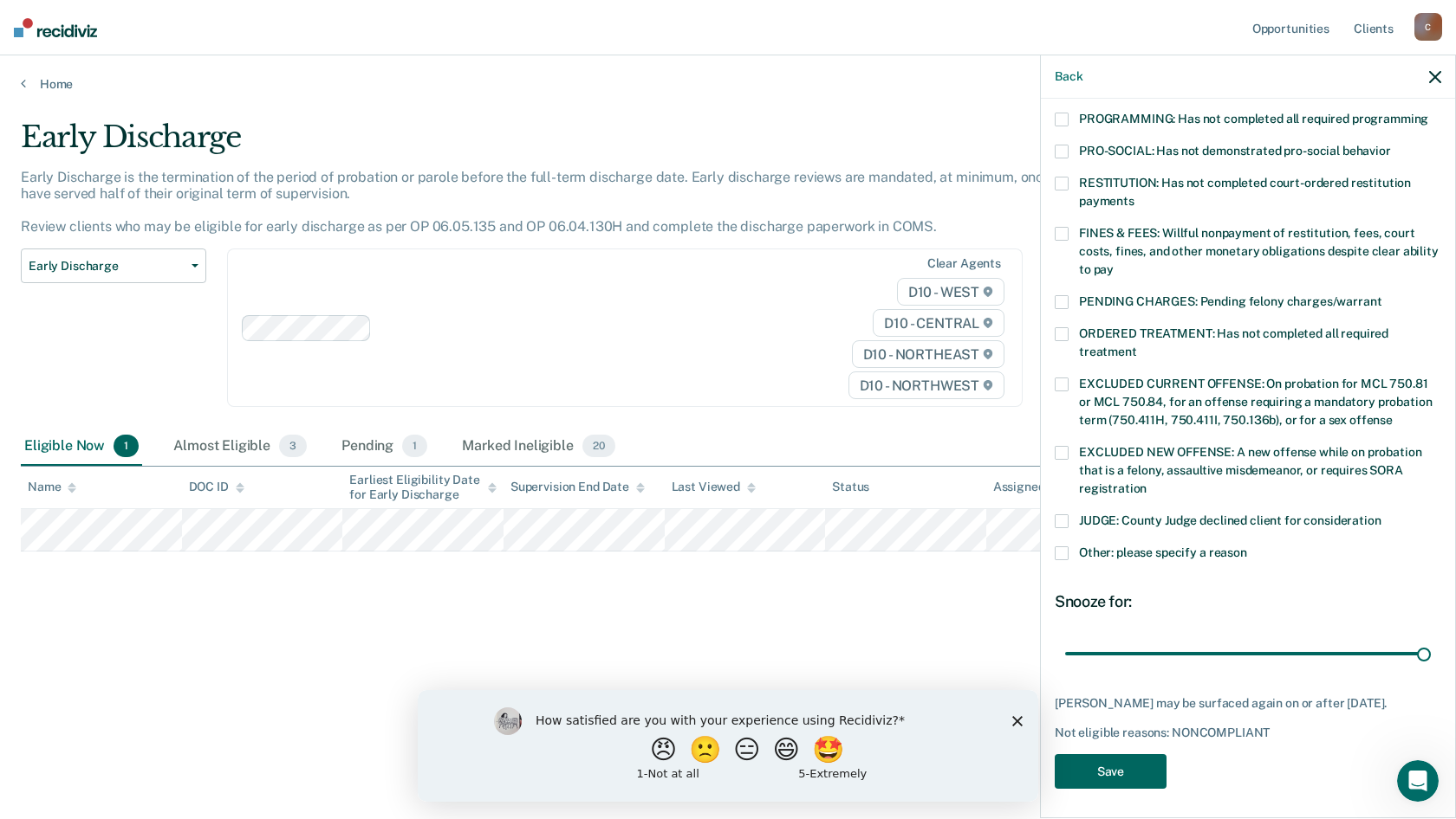
click at [1094, 760] on button "Save" at bounding box center [1111, 772] width 112 height 36
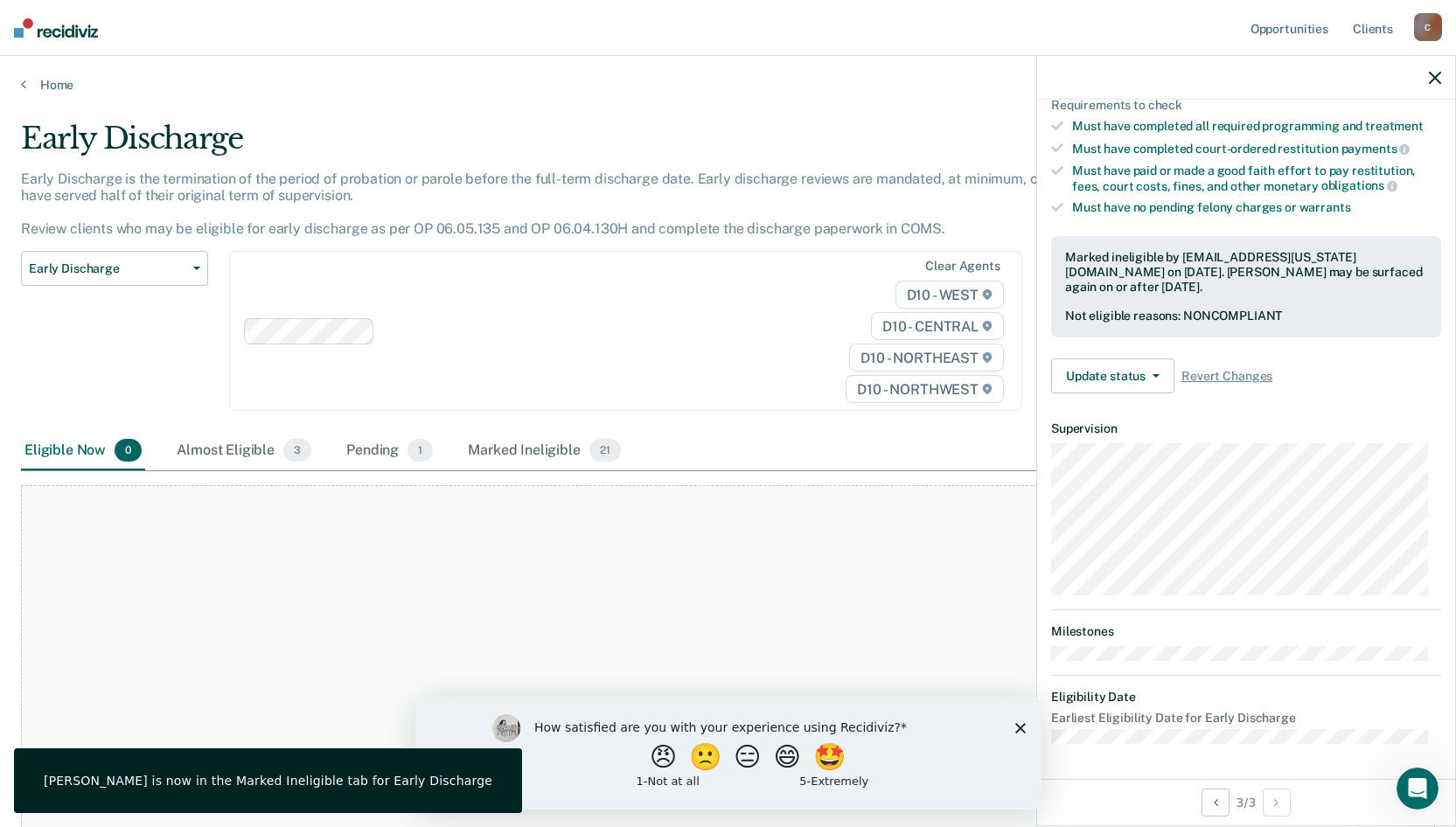
scroll to position [283, 0]
click at [49, 81] on link "Home" at bounding box center [728, 85] width 1414 height 16
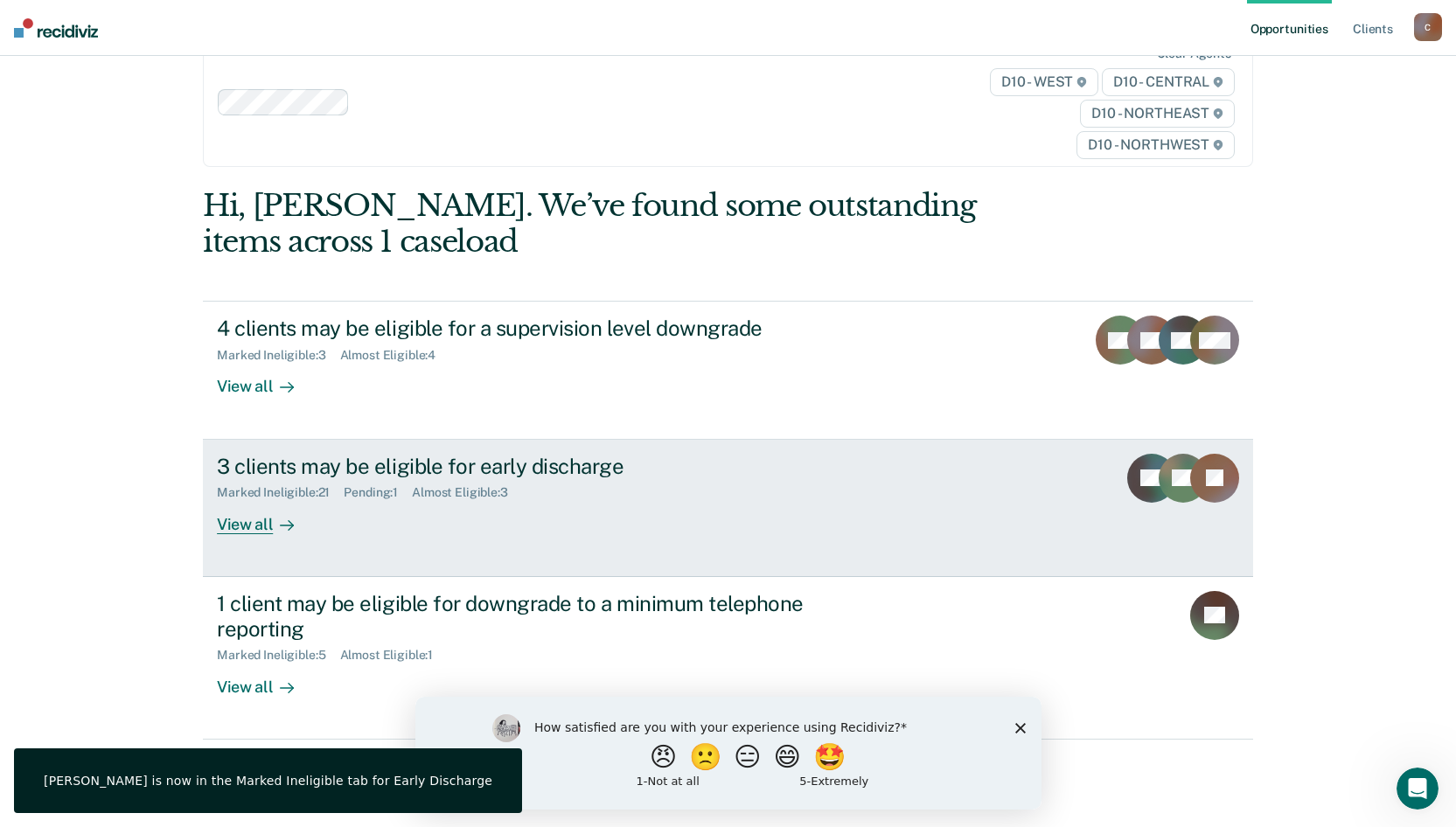
scroll to position [65, 0]
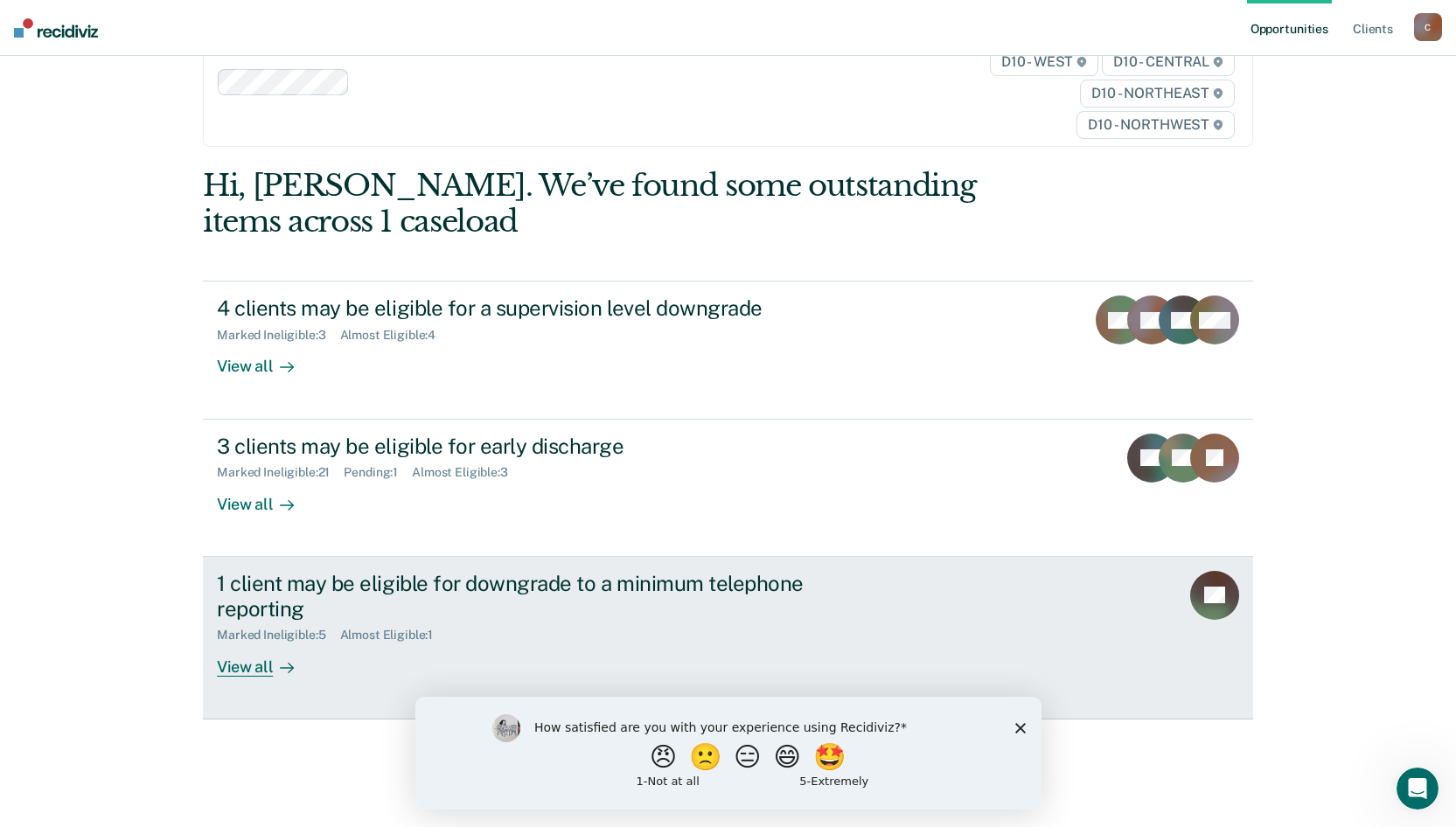
click at [371, 636] on div "Almost Eligible : 1" at bounding box center [394, 635] width 108 height 15
